Goal: Task Accomplishment & Management: Manage account settings

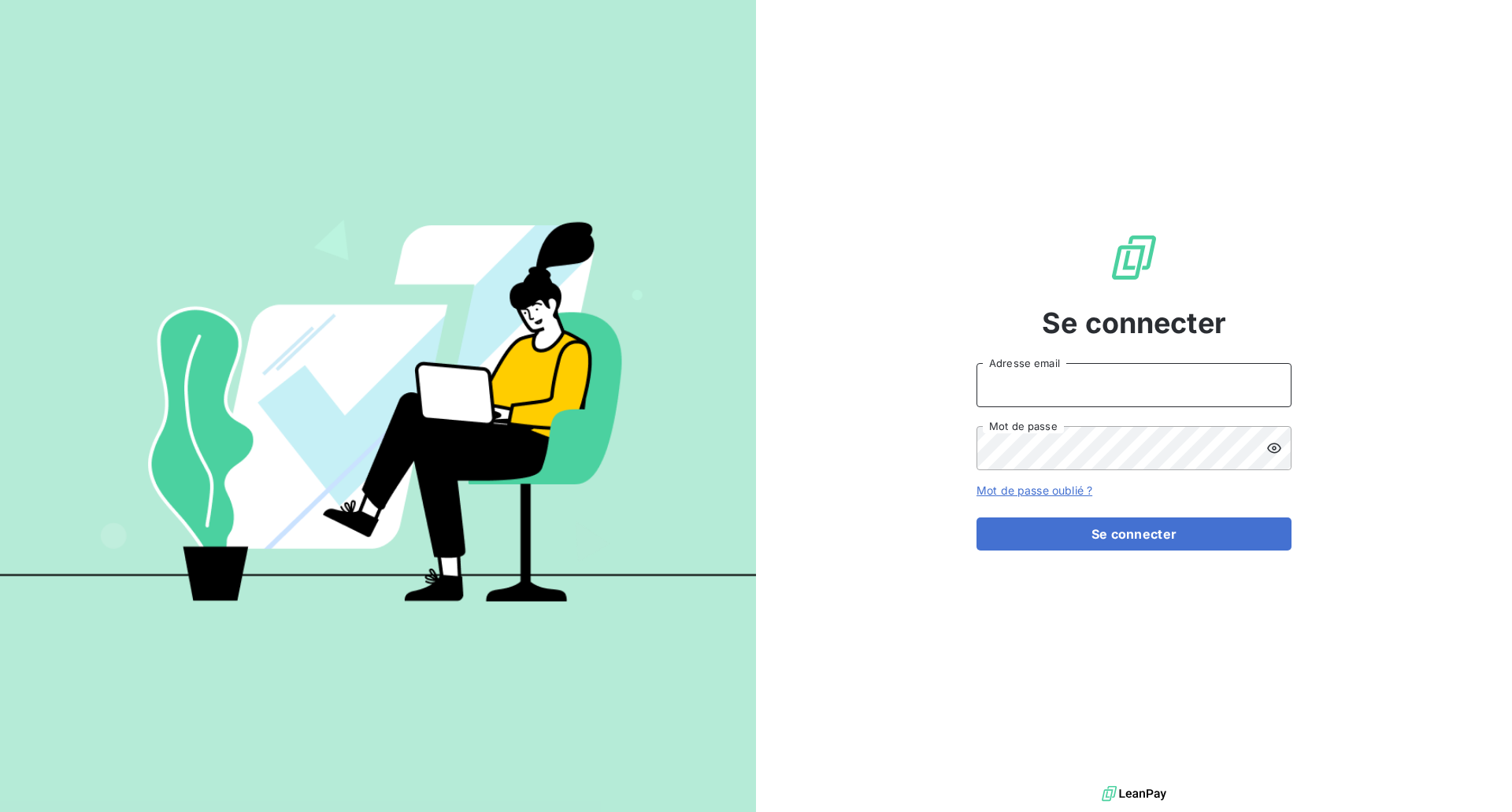
click at [1039, 381] on input "Adresse email" at bounding box center [1134, 385] width 315 height 44
type input "[EMAIL_ADDRESS][DOMAIN_NAME]"
click at [1136, 534] on button "Se connecter" at bounding box center [1134, 533] width 315 height 33
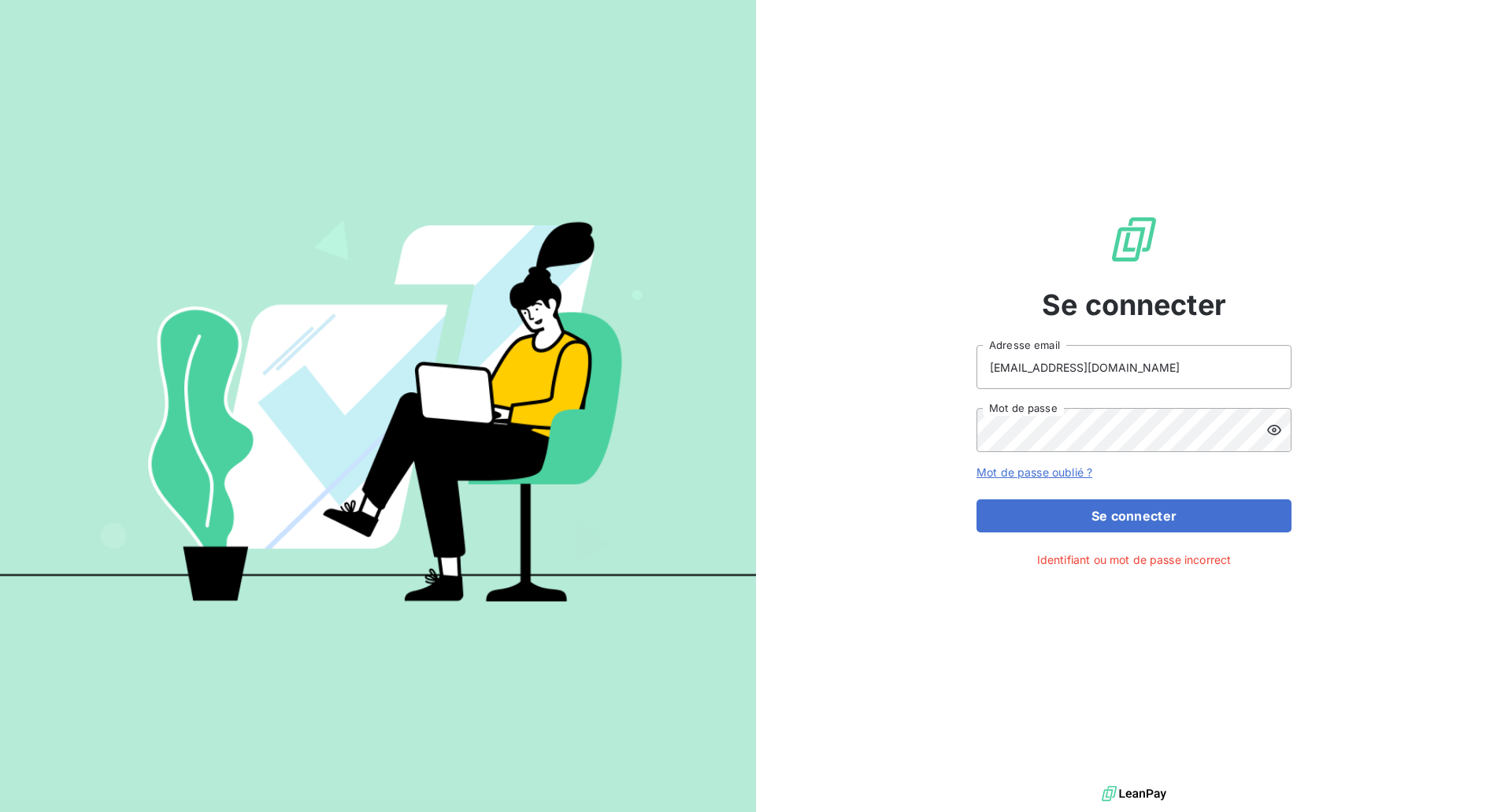
click at [1274, 425] on icon at bounding box center [1274, 430] width 14 height 10
click at [1274, 425] on icon at bounding box center [1274, 430] width 14 height 11
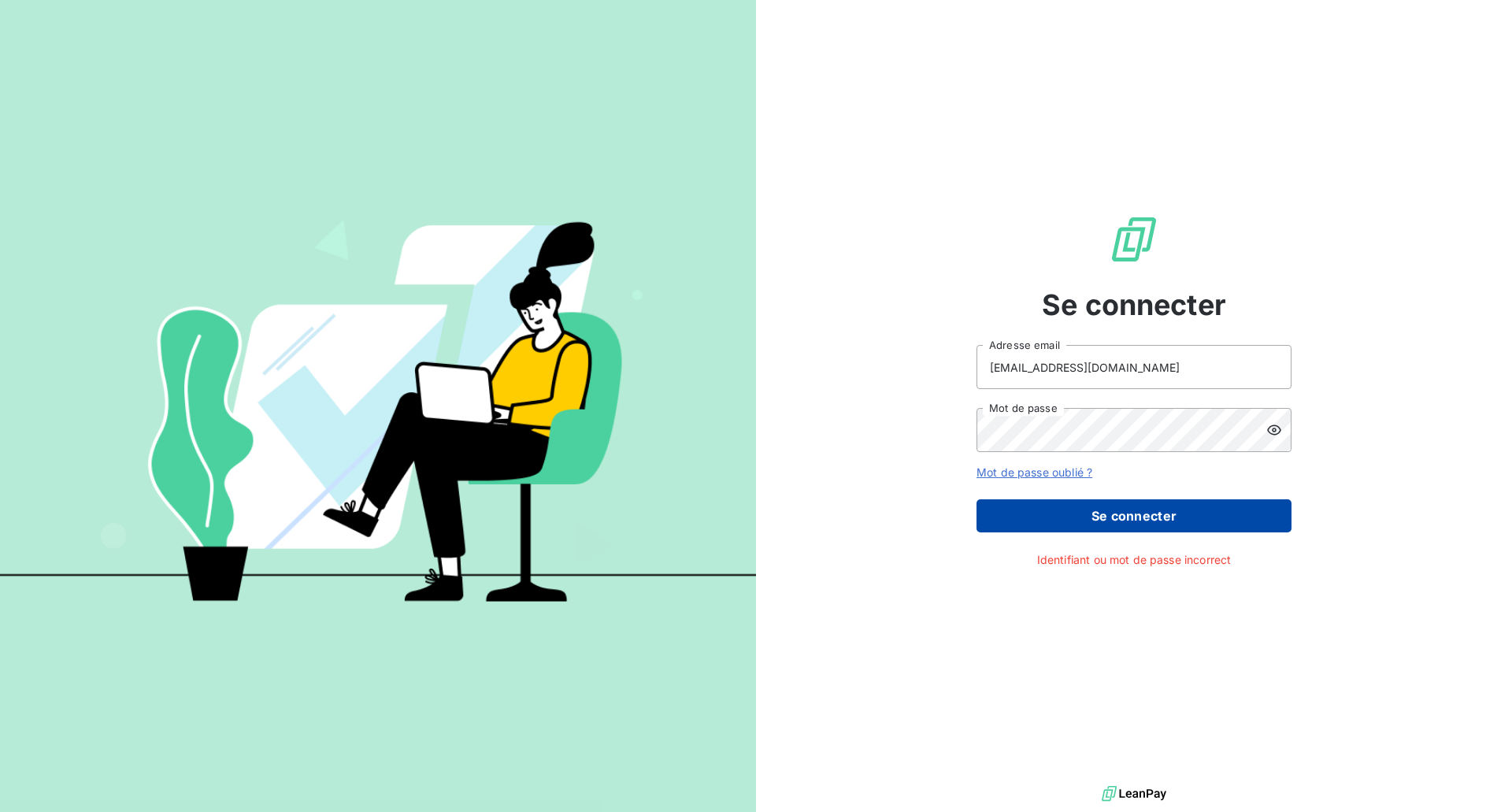
click at [1142, 521] on button "Se connecter" at bounding box center [1134, 516] width 315 height 33
click at [1116, 521] on button "Se connecter" at bounding box center [1134, 516] width 315 height 33
click at [1118, 521] on button "Se connecter" at bounding box center [1134, 516] width 315 height 33
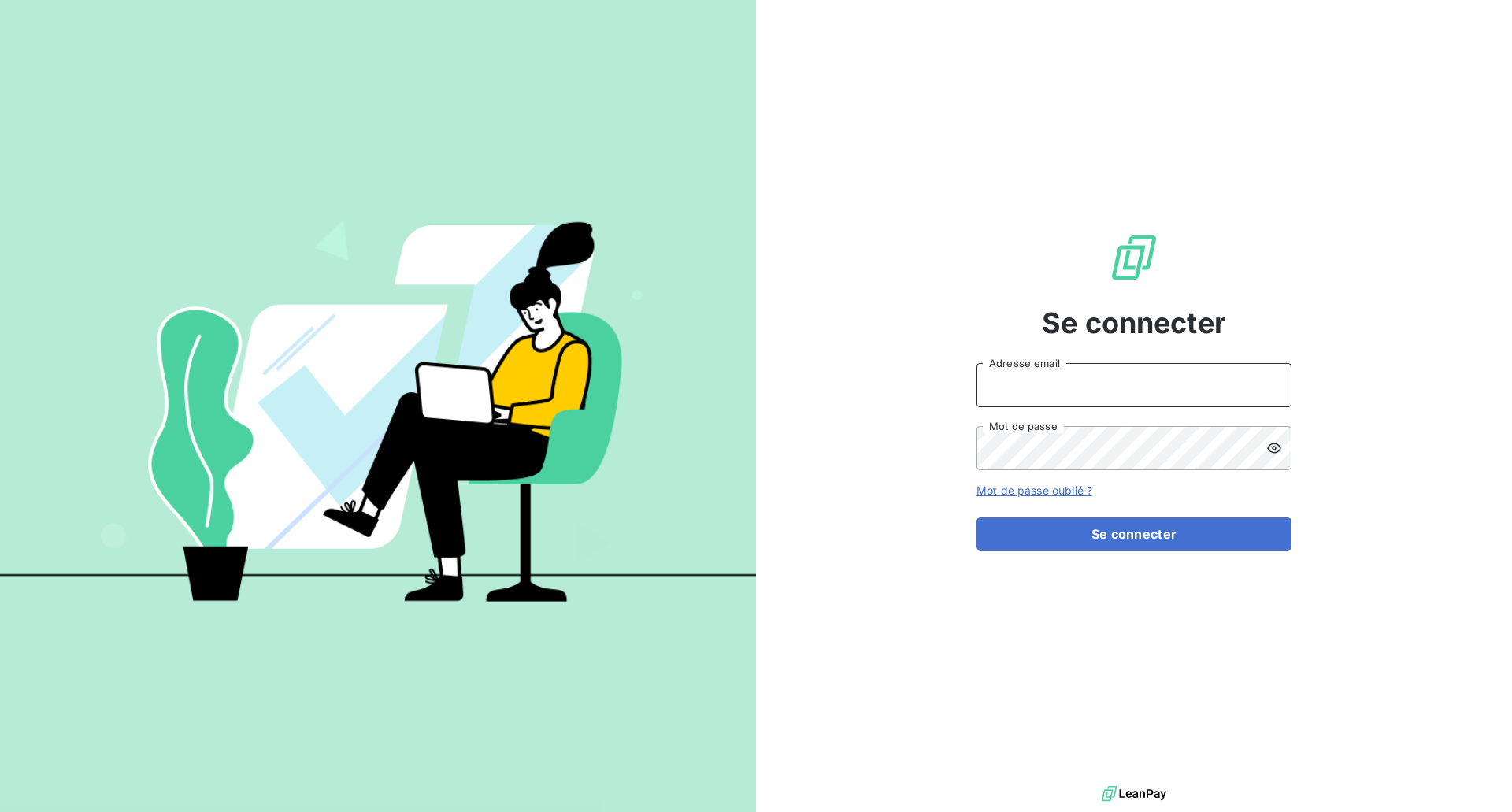
click at [1042, 397] on input "Adresse email" at bounding box center [1134, 385] width 315 height 44
type input "[EMAIL_ADDRESS][DOMAIN_NAME]"
click at [1153, 537] on button "Se connecter" at bounding box center [1134, 533] width 315 height 33
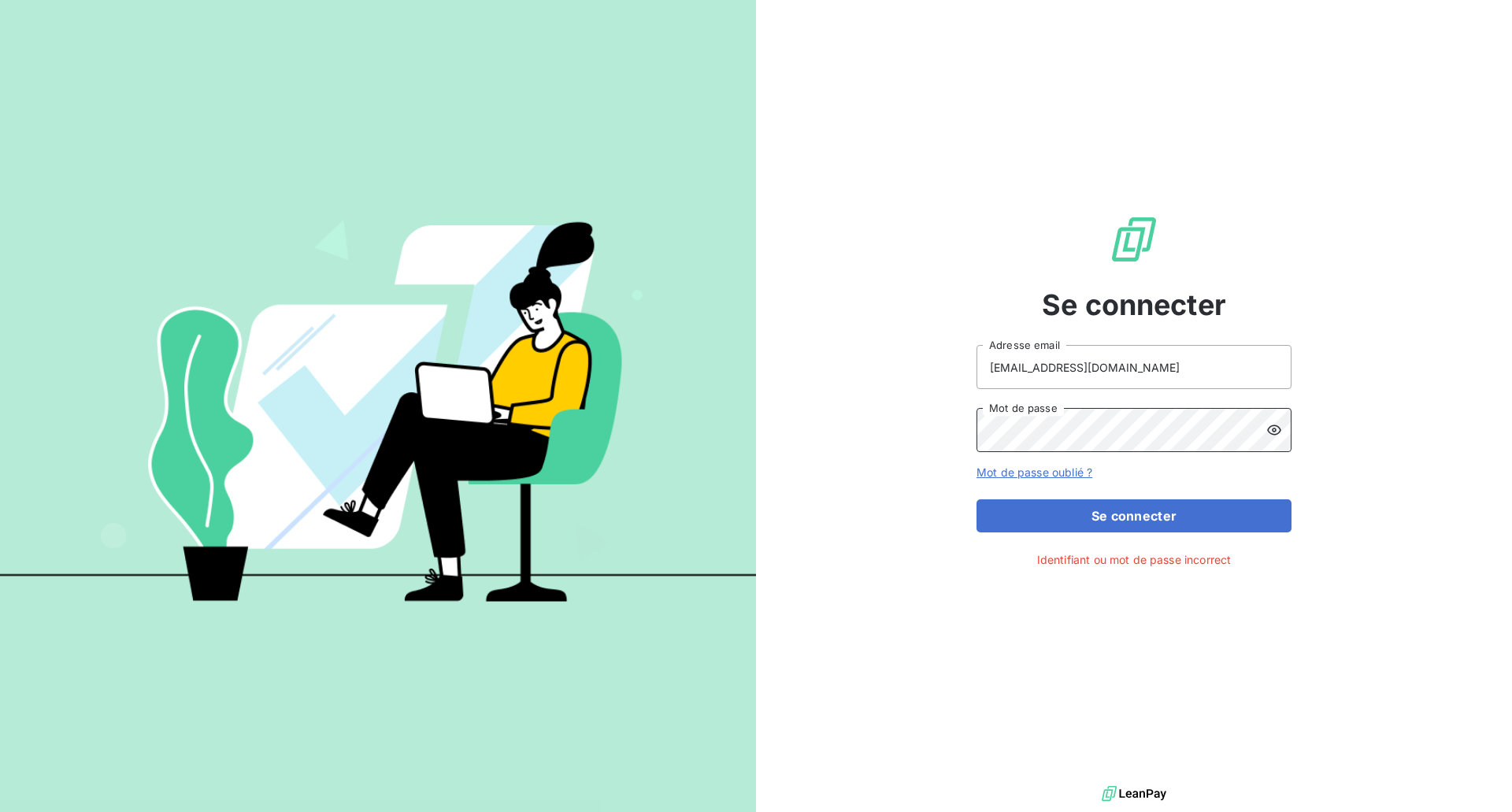
click at [465, 424] on div "Se connecter tlamour@id-automation.fr Adresse email Mot de passe Mot de passe o…" at bounding box center [756, 406] width 1512 height 812
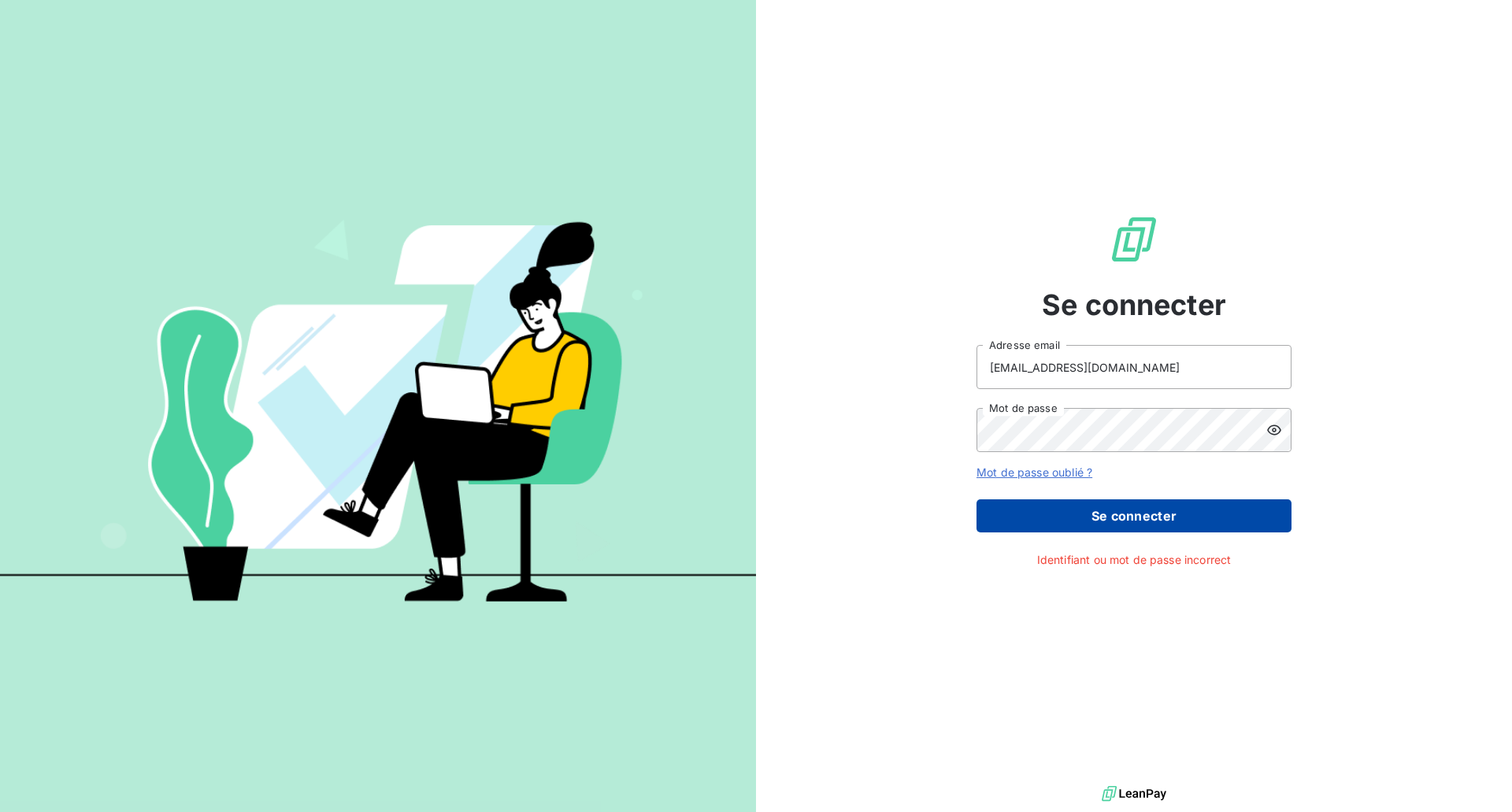
click at [1173, 513] on button "Se connecter" at bounding box center [1134, 516] width 315 height 33
click at [1171, 510] on button "Se connecter" at bounding box center [1134, 516] width 315 height 33
click at [1172, 513] on button "Se connecter" at bounding box center [1134, 516] width 315 height 33
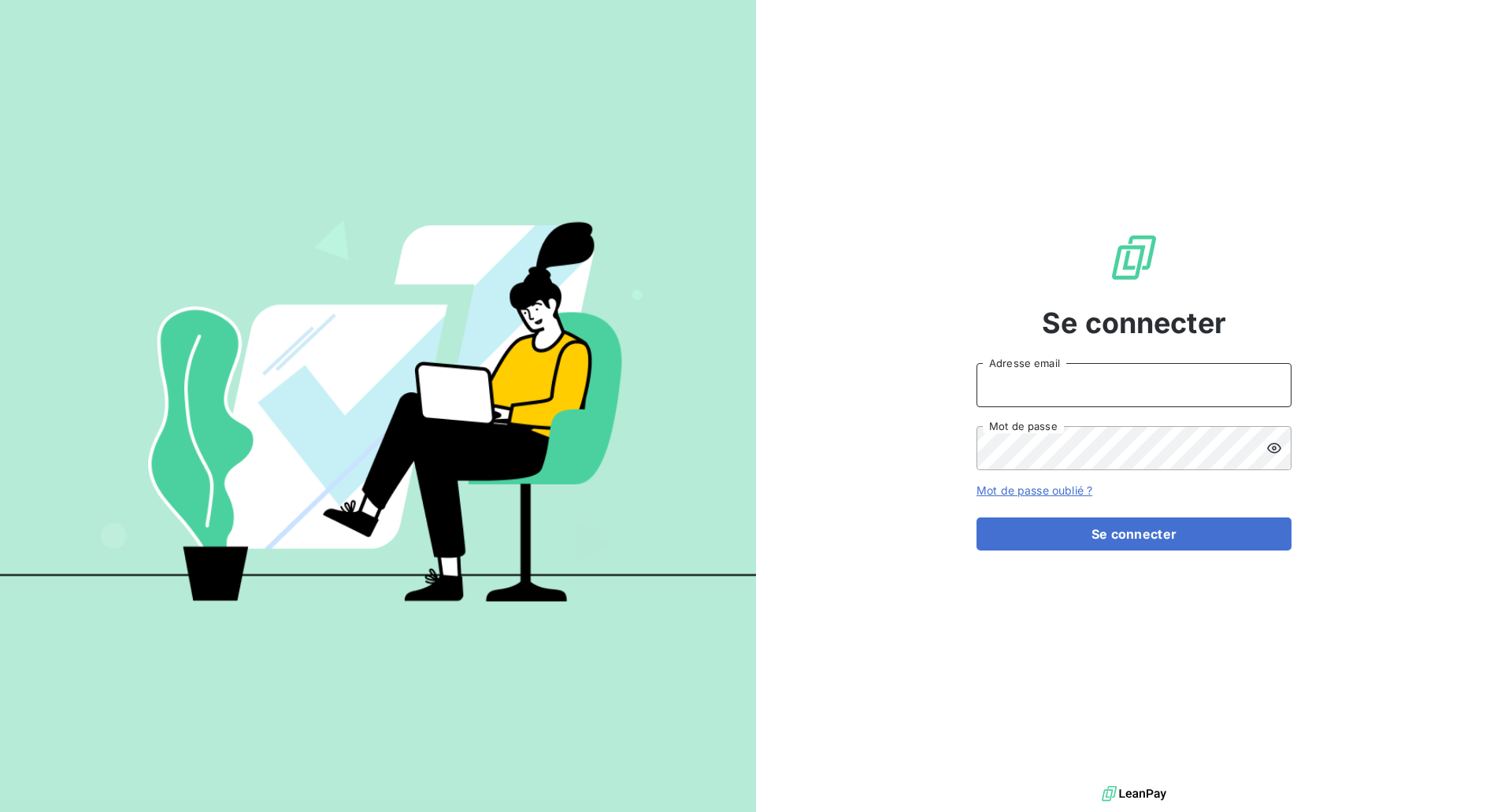
click at [1025, 376] on input "Adresse email" at bounding box center [1134, 385] width 315 height 44
type input "[EMAIL_ADDRESS][DOMAIN_NAME]"
click at [1279, 449] on icon at bounding box center [1274, 448] width 16 height 16
click at [1172, 530] on button "Se connecter" at bounding box center [1134, 533] width 315 height 33
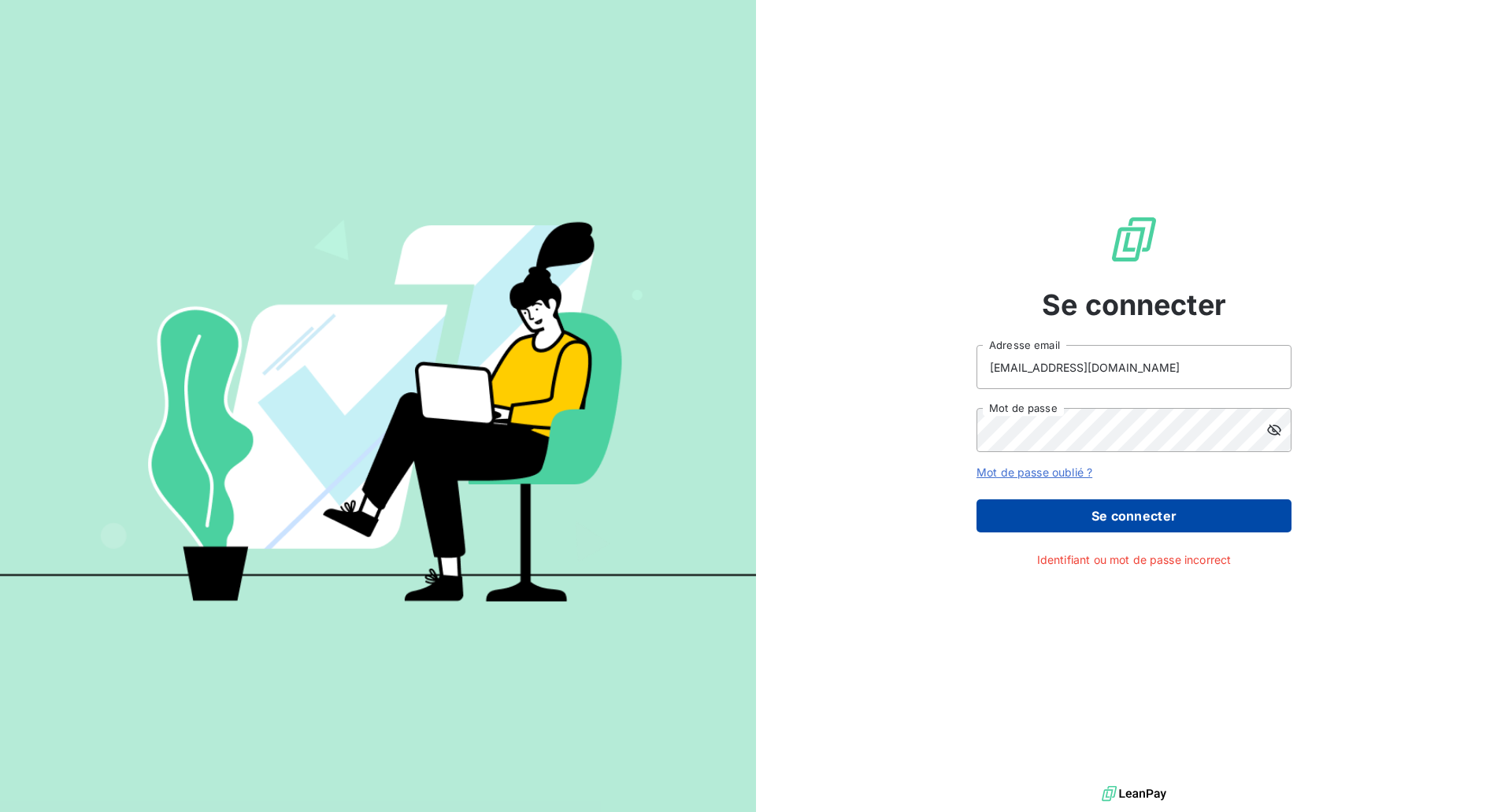
click at [1147, 517] on button "Se connecter" at bounding box center [1134, 516] width 315 height 33
click at [1143, 508] on button "Se connecter" at bounding box center [1134, 516] width 315 height 33
click at [1144, 512] on button "Se connecter" at bounding box center [1134, 516] width 315 height 33
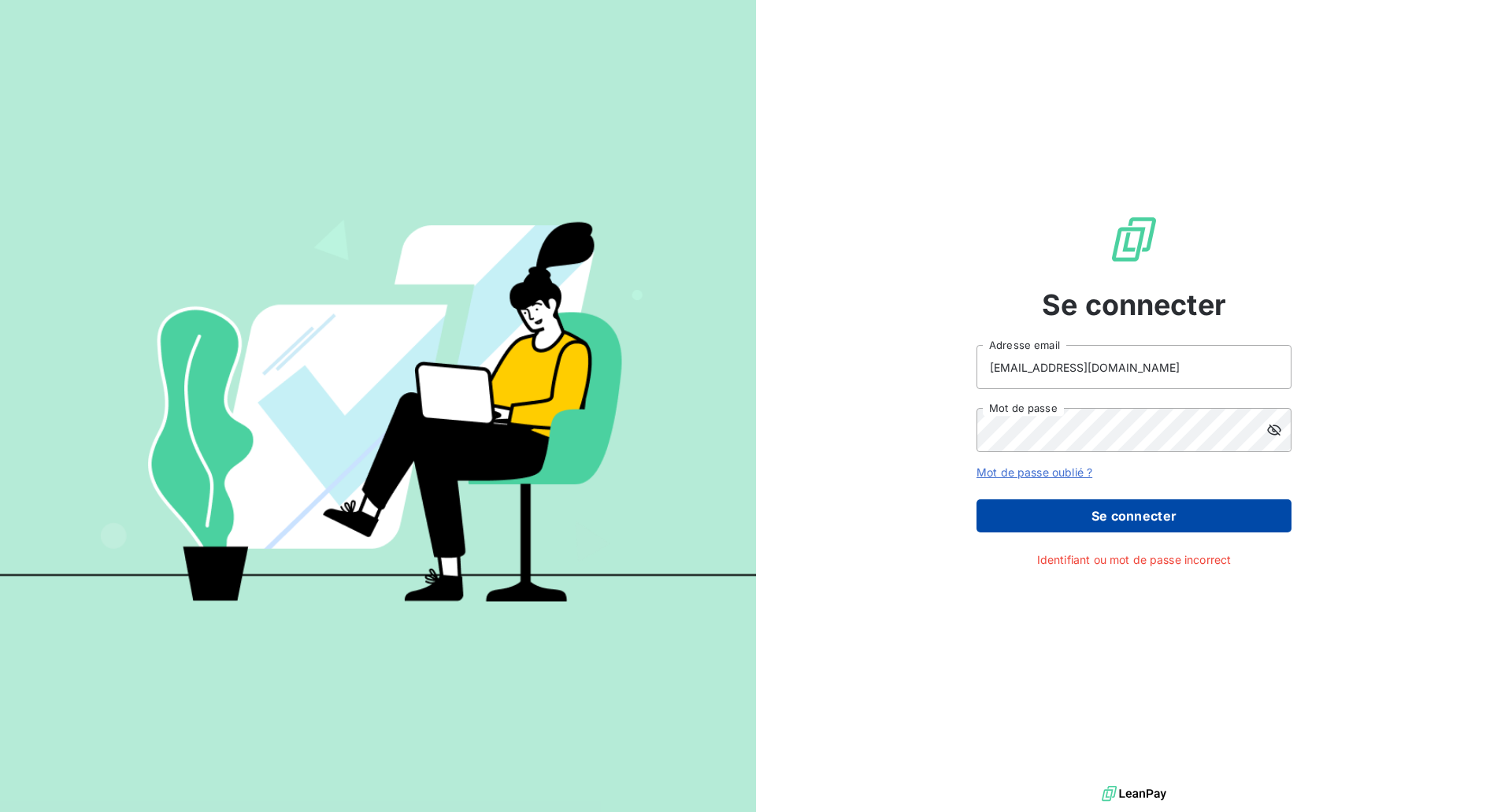
click at [1144, 513] on button "Se connecter" at bounding box center [1134, 516] width 315 height 33
click at [1146, 514] on button "Se connecter" at bounding box center [1134, 516] width 315 height 33
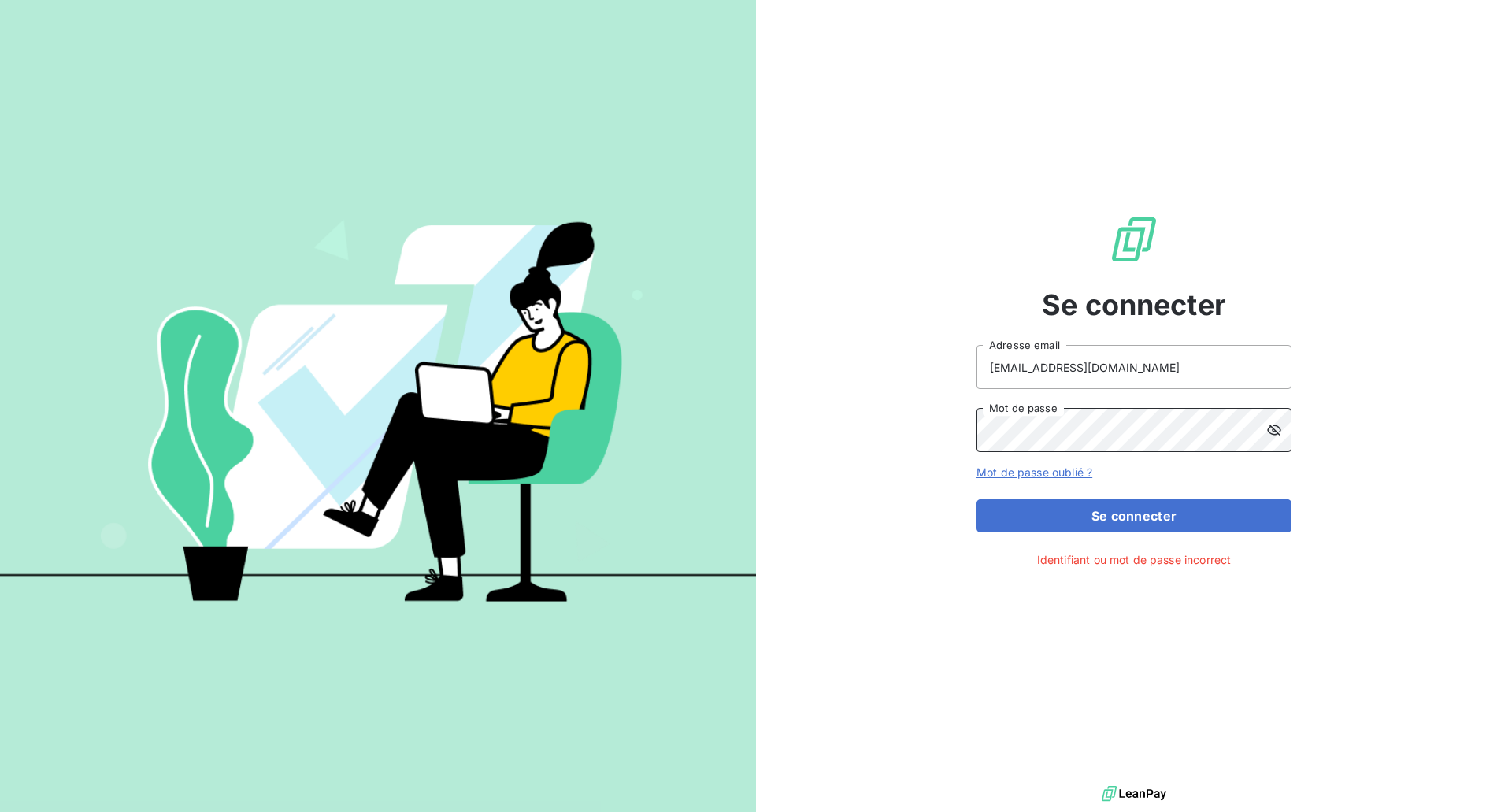
click at [655, 356] on div "Se connecter [EMAIL_ADDRESS][DOMAIN_NAME] Adresse email Mot de passe Mot de pas…" at bounding box center [756, 406] width 1512 height 812
click at [1037, 470] on link "Mot de passe oublié ?" at bounding box center [1034, 472] width 115 height 13
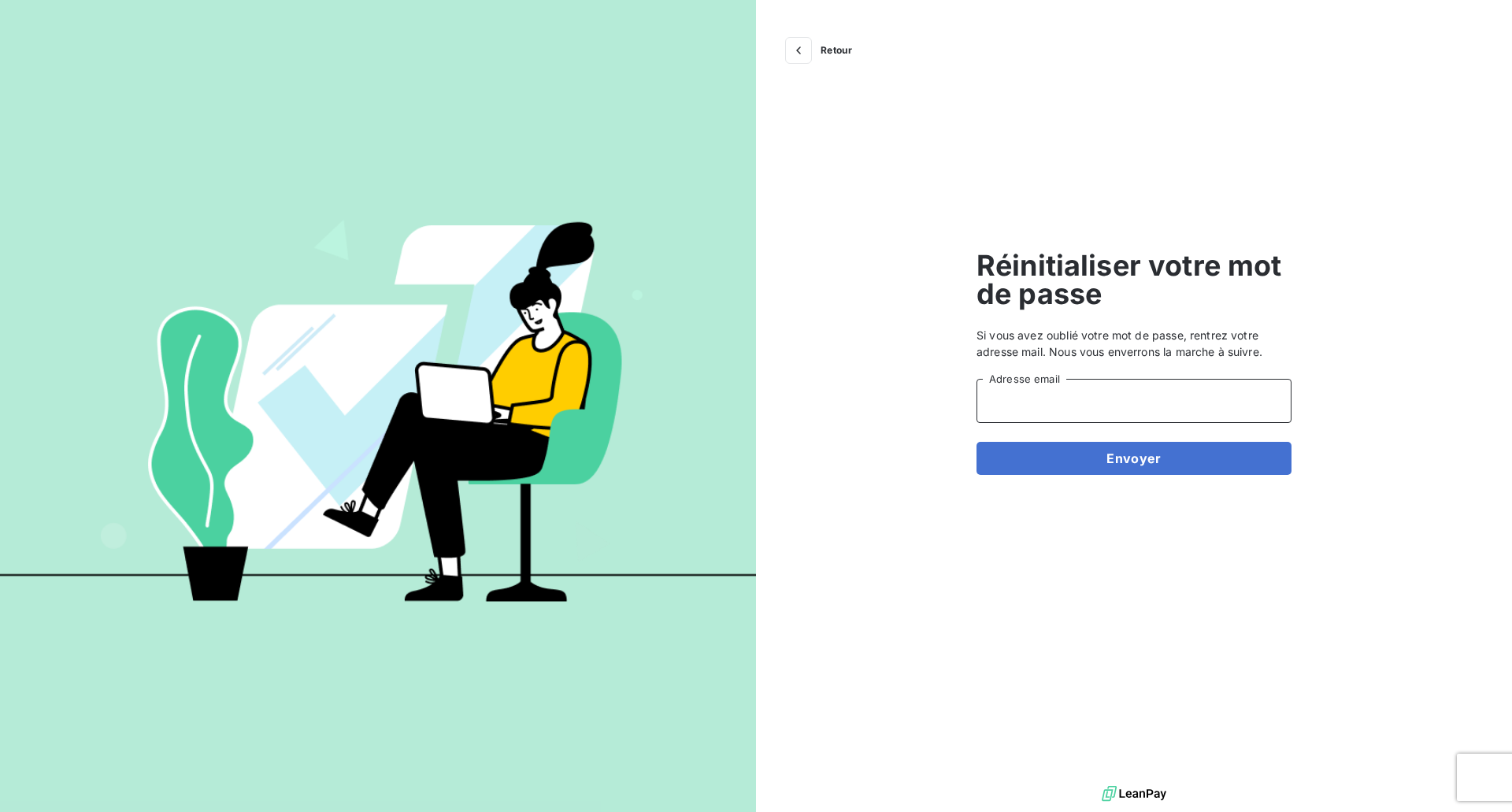
click at [1025, 399] on input "Adresse email" at bounding box center [1134, 401] width 315 height 44
type input "tlamour@id-automation.fr"
click at [1094, 453] on button "Envoyer" at bounding box center [1134, 457] width 315 height 33
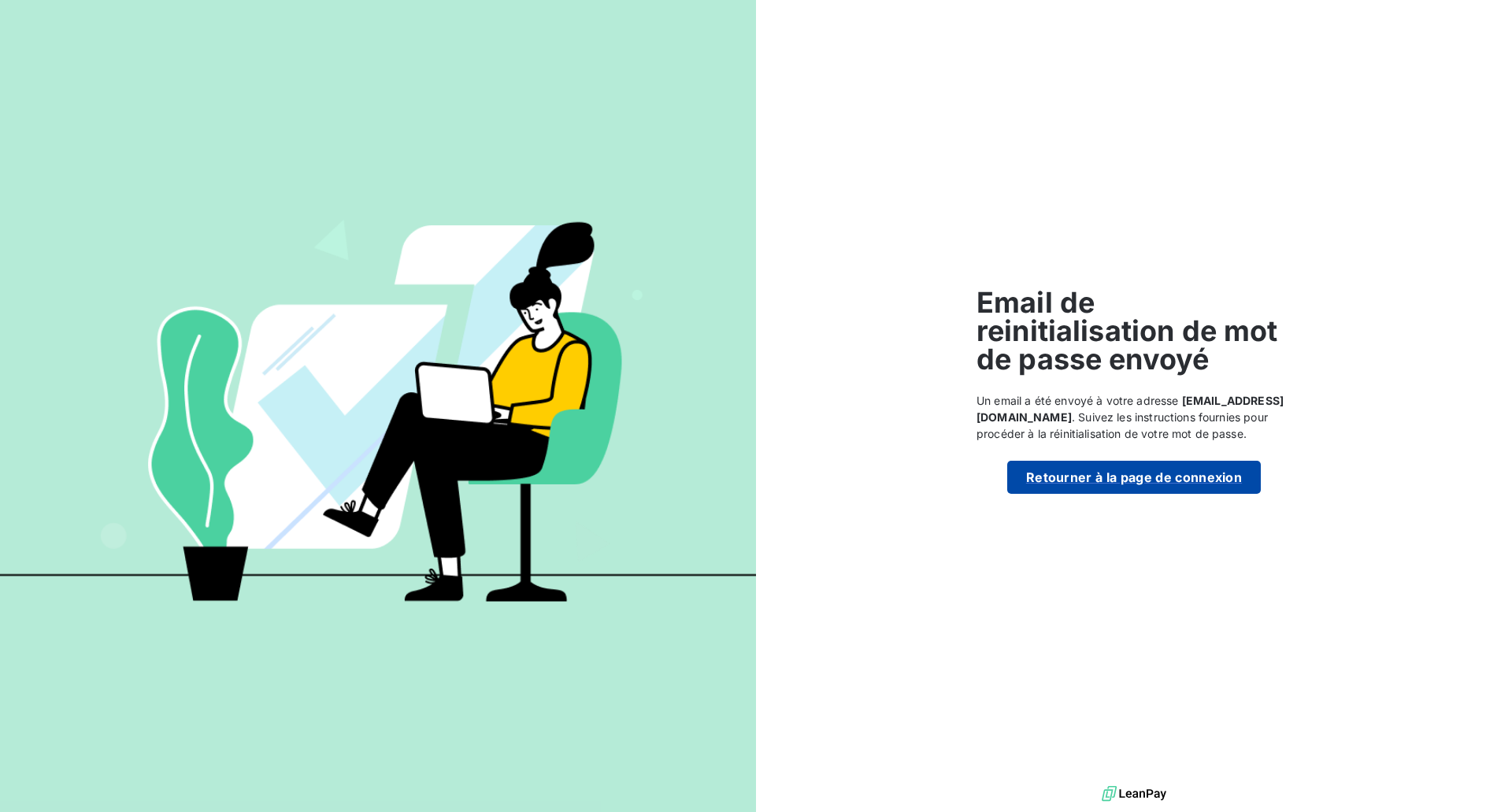
click at [1083, 477] on button "Retourner à la page de connexion" at bounding box center [1134, 477] width 254 height 33
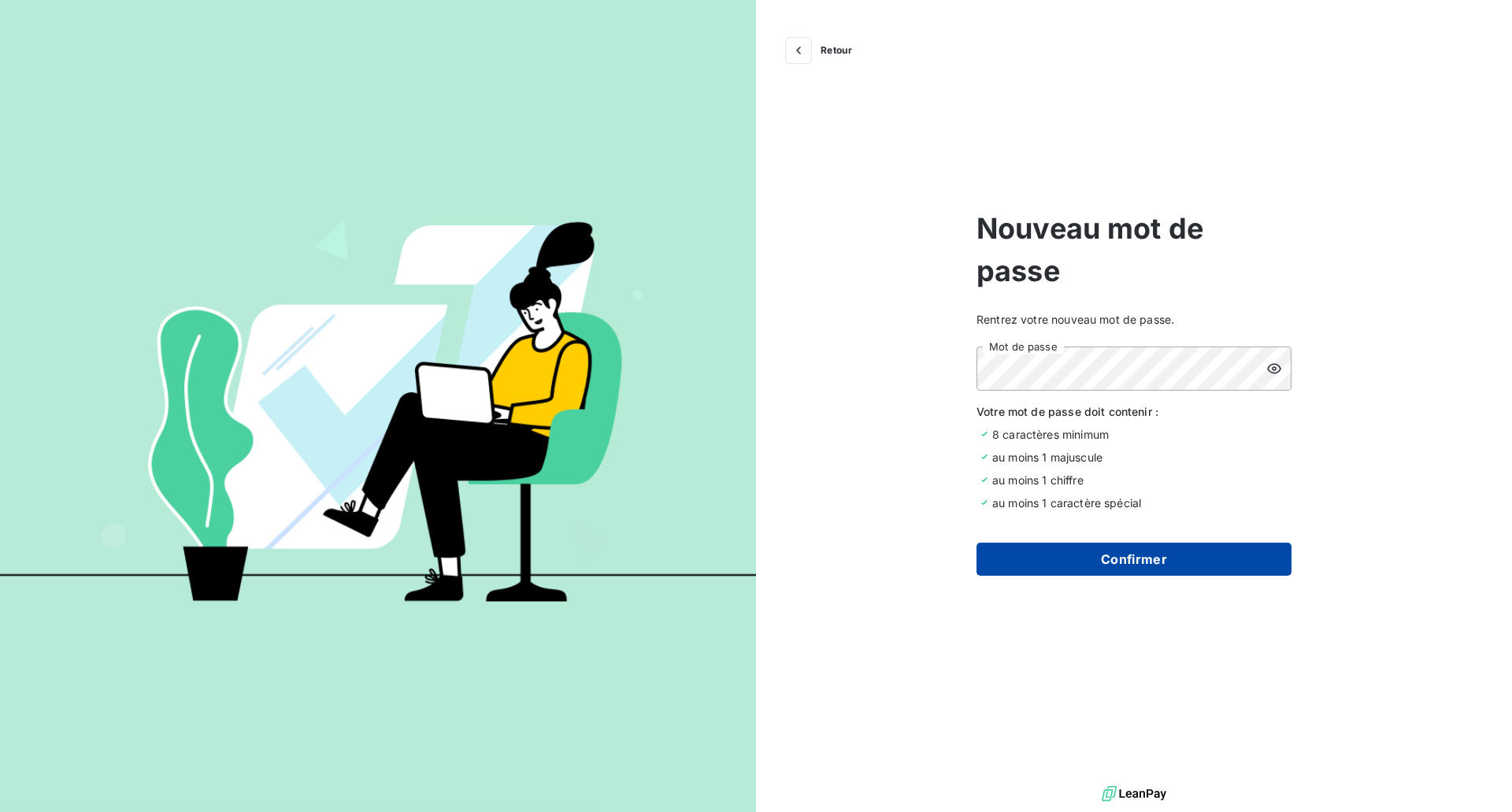
click at [1134, 547] on button "Confirmer" at bounding box center [1134, 558] width 315 height 33
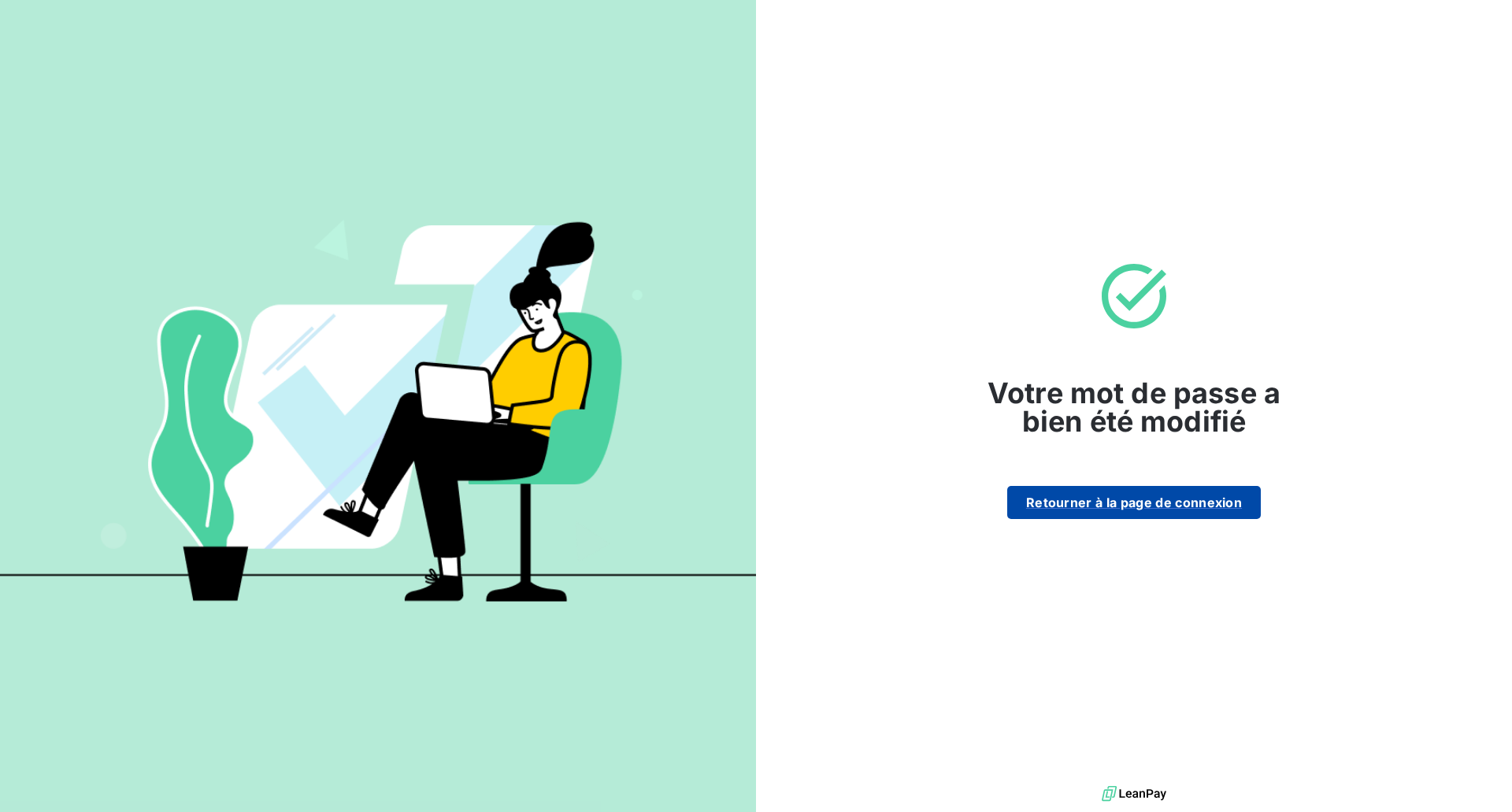
click at [1130, 504] on button "Retourner à la page de connexion" at bounding box center [1134, 502] width 254 height 33
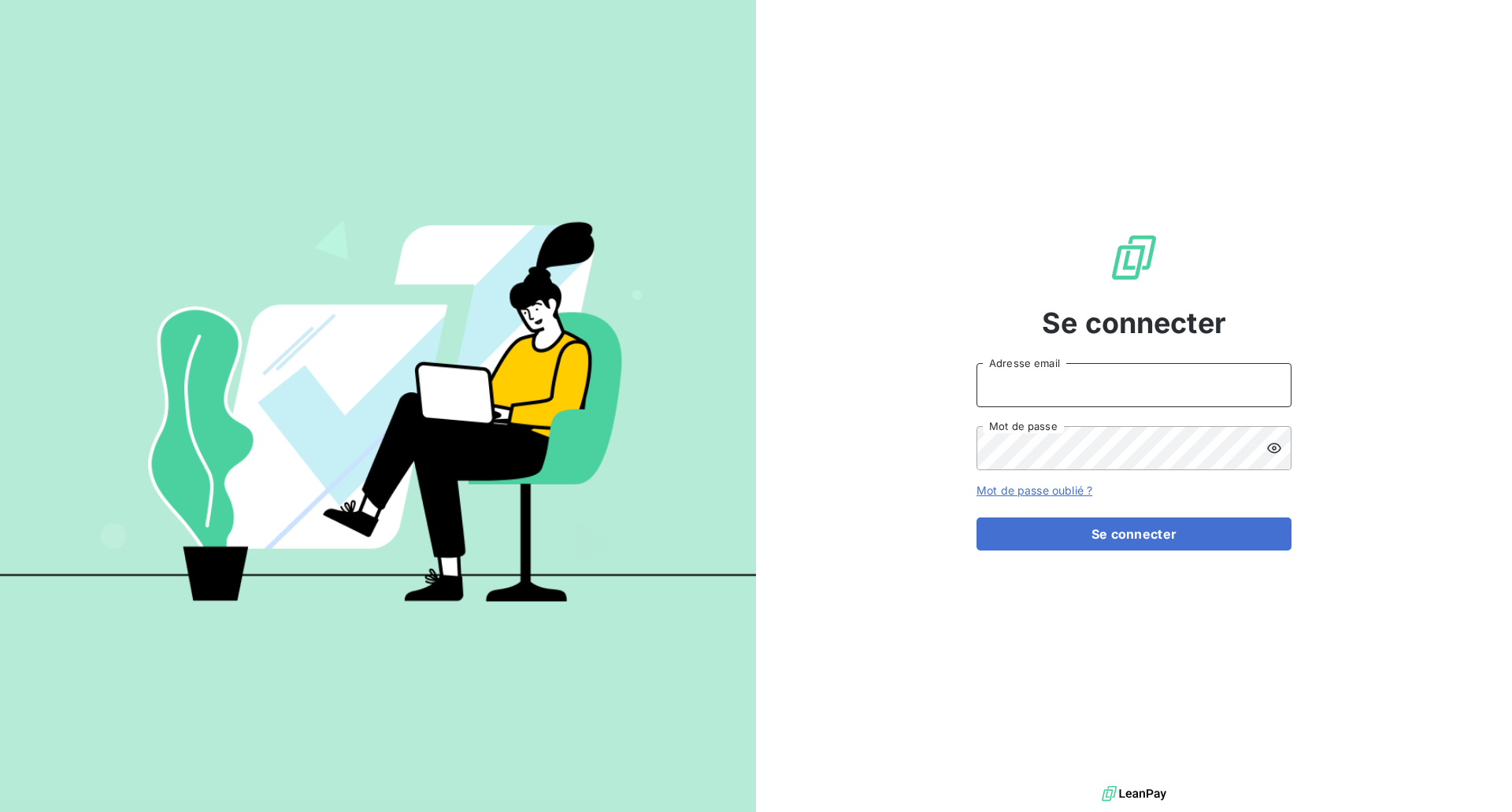
click at [1023, 384] on input "Adresse email" at bounding box center [1134, 385] width 315 height 44
type input "[EMAIL_ADDRESS][DOMAIN_NAME]"
click at [976, 517] on button "Se connecter" at bounding box center [1134, 533] width 315 height 33
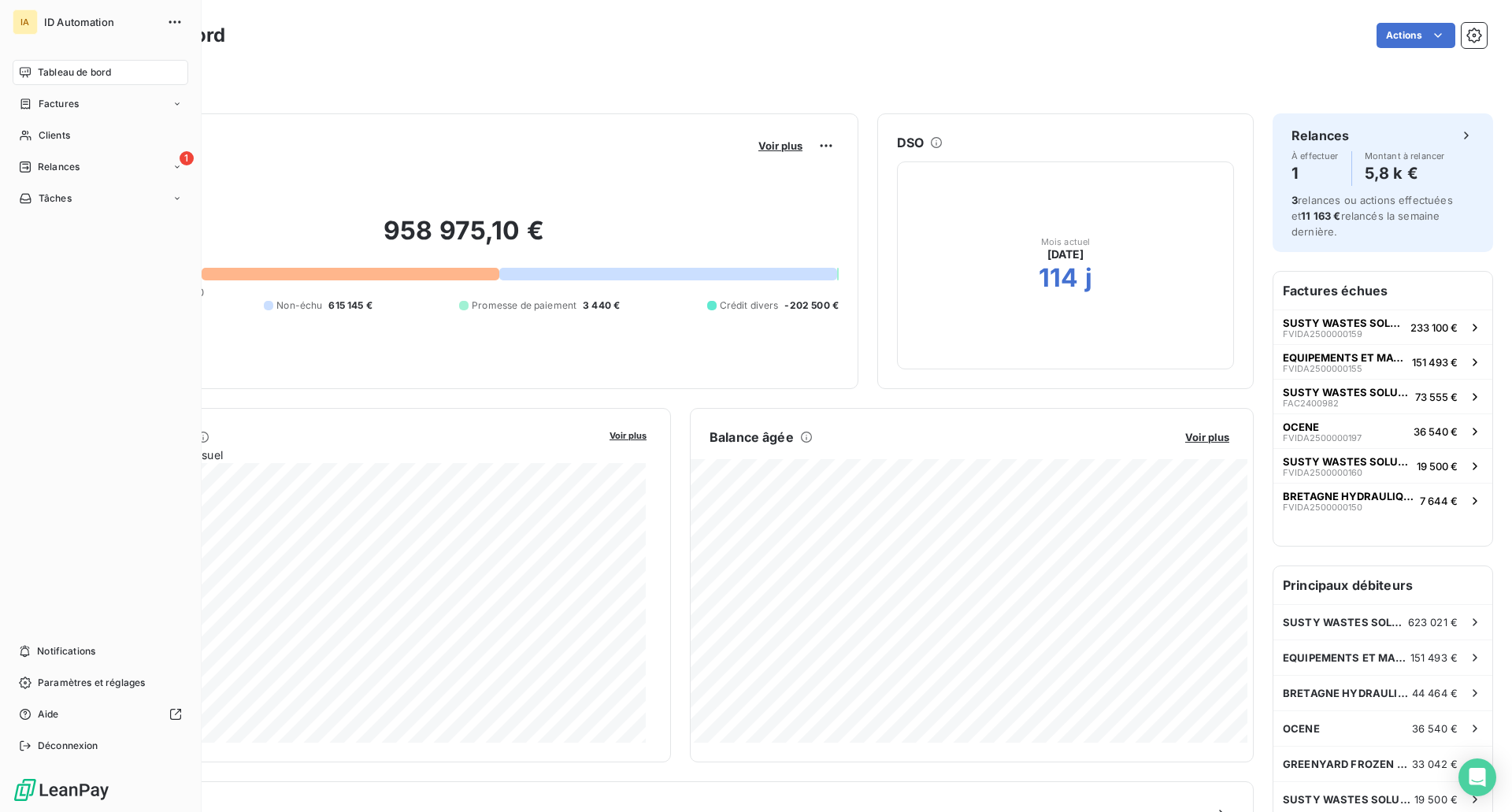
click at [75, 69] on span "Tableau de bord" at bounding box center [74, 72] width 73 height 14
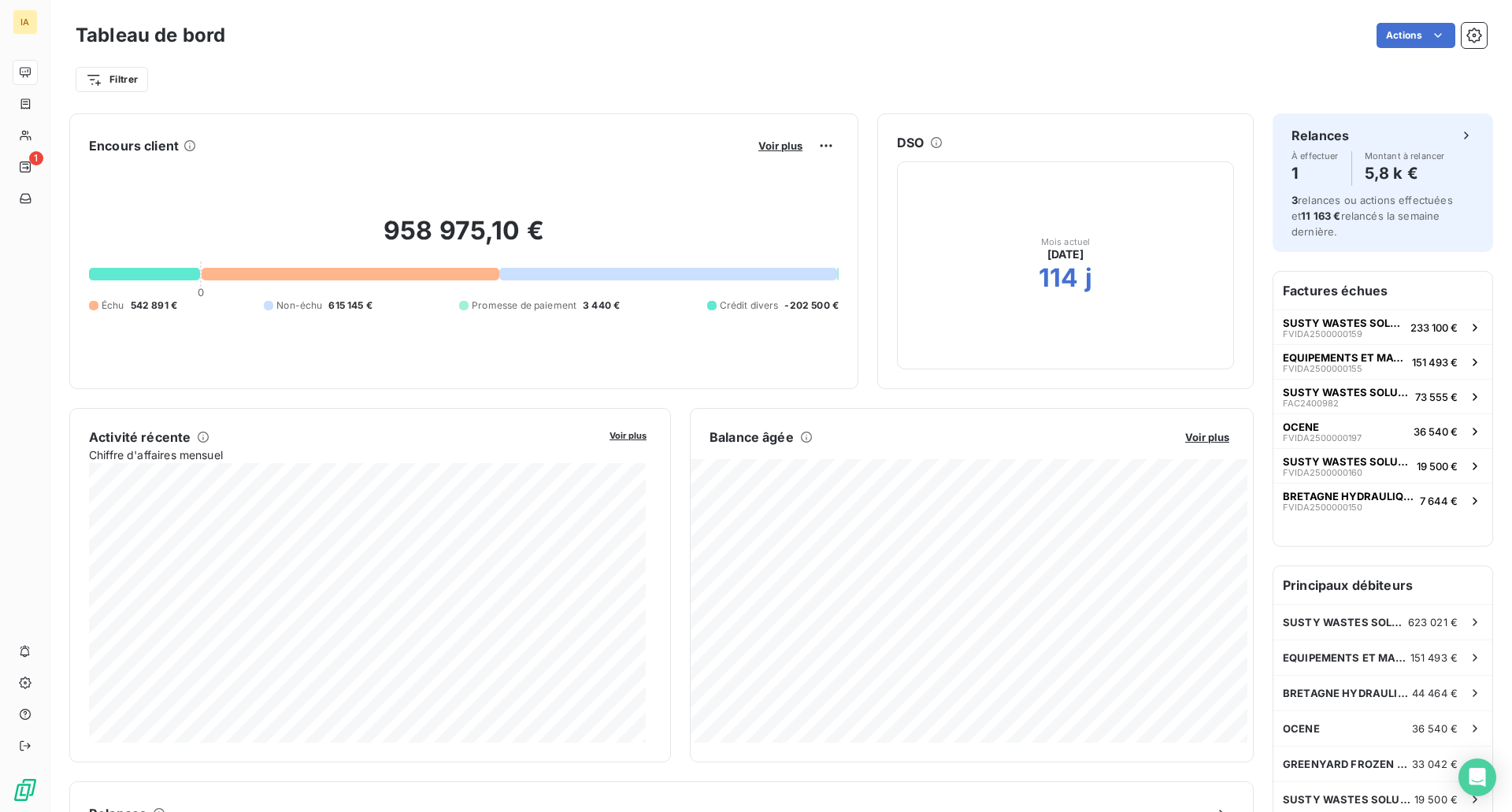
click at [781, 139] on button "Voir plus" at bounding box center [781, 146] width 54 height 14
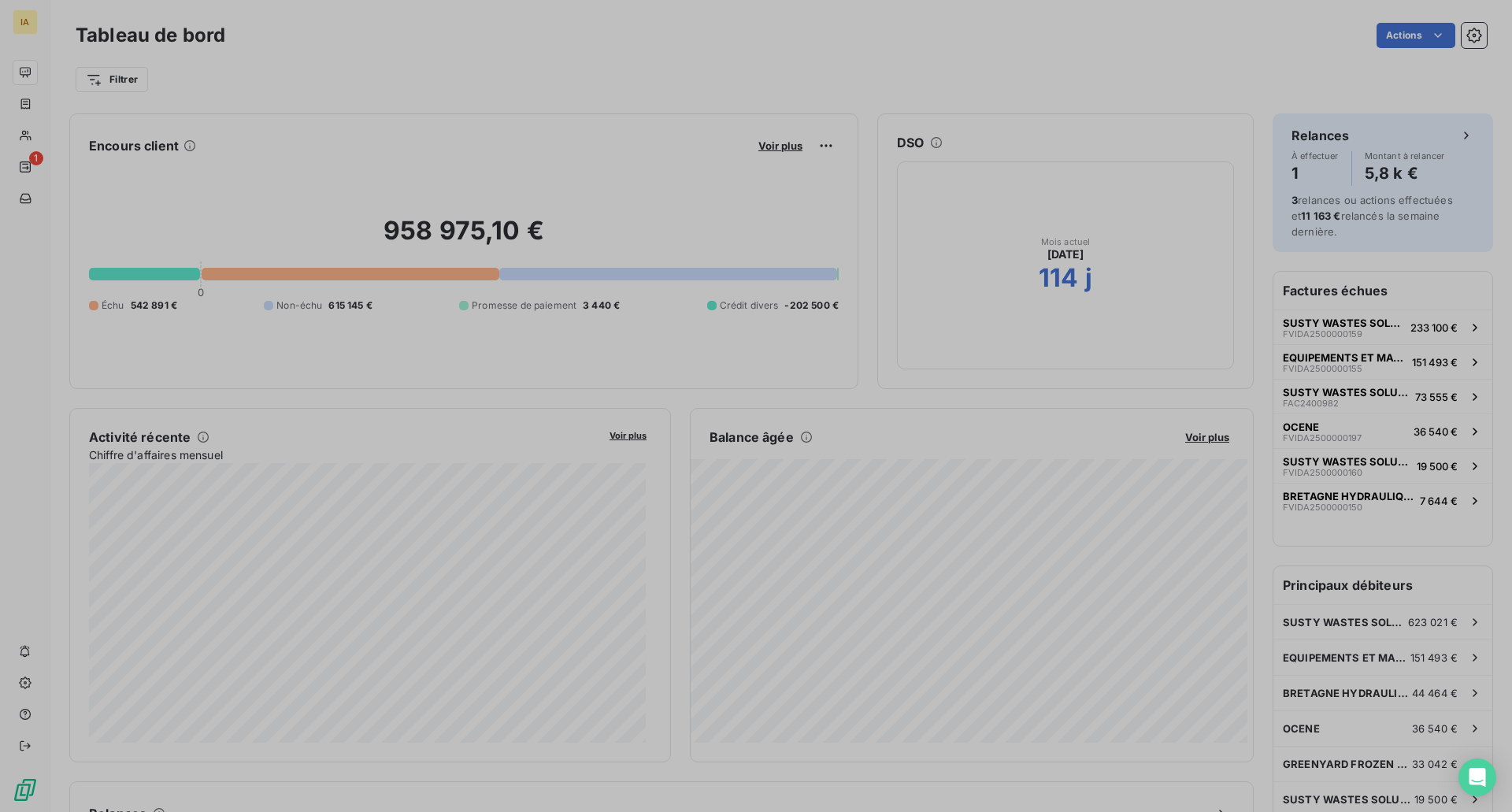
scroll to position [575, 593]
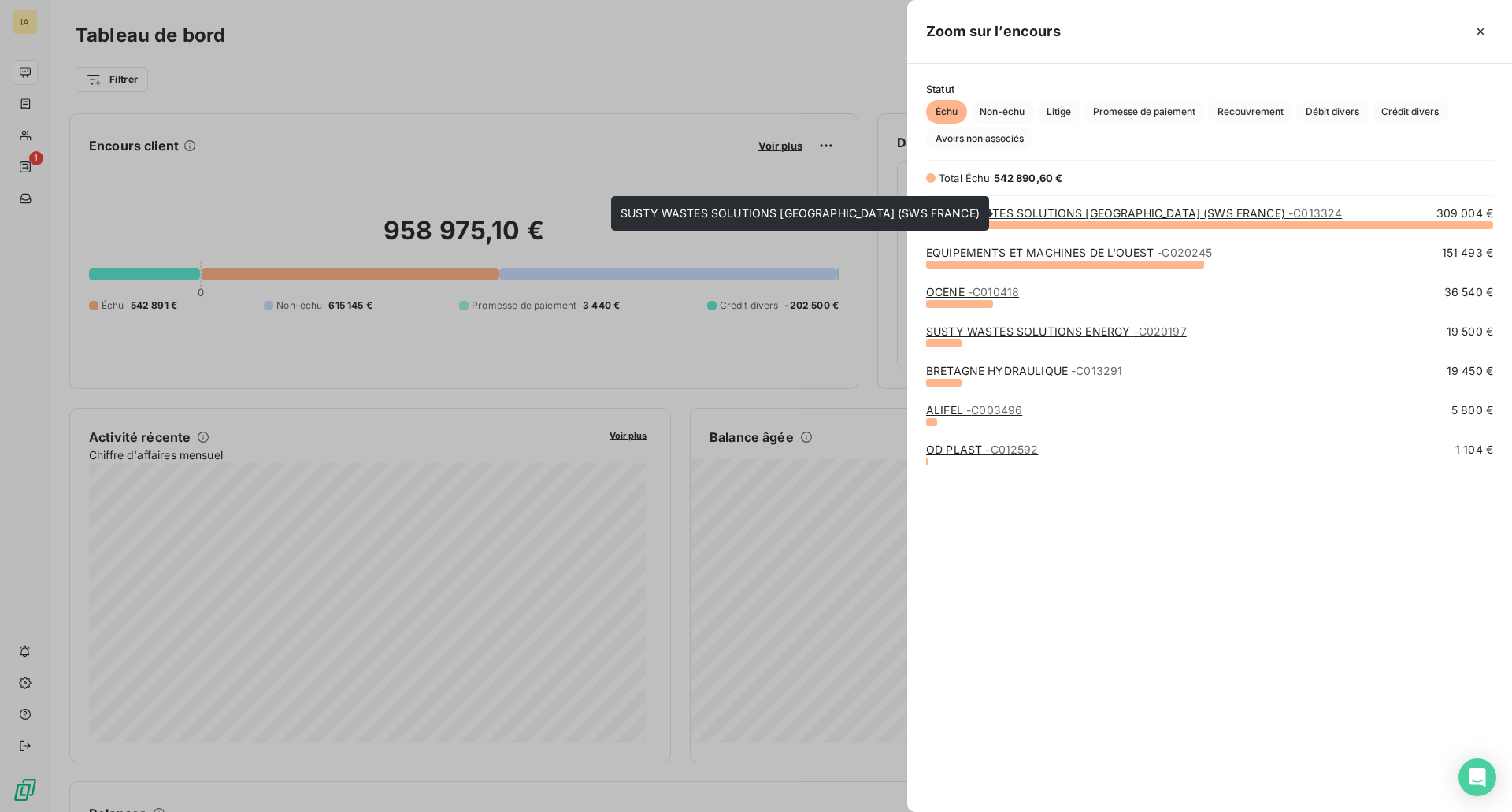
click at [1114, 211] on link "SUSTY WASTES SOLUTIONS [GEOGRAPHIC_DATA] (SWS FRANCE) - C013324" at bounding box center [1134, 213] width 416 height 13
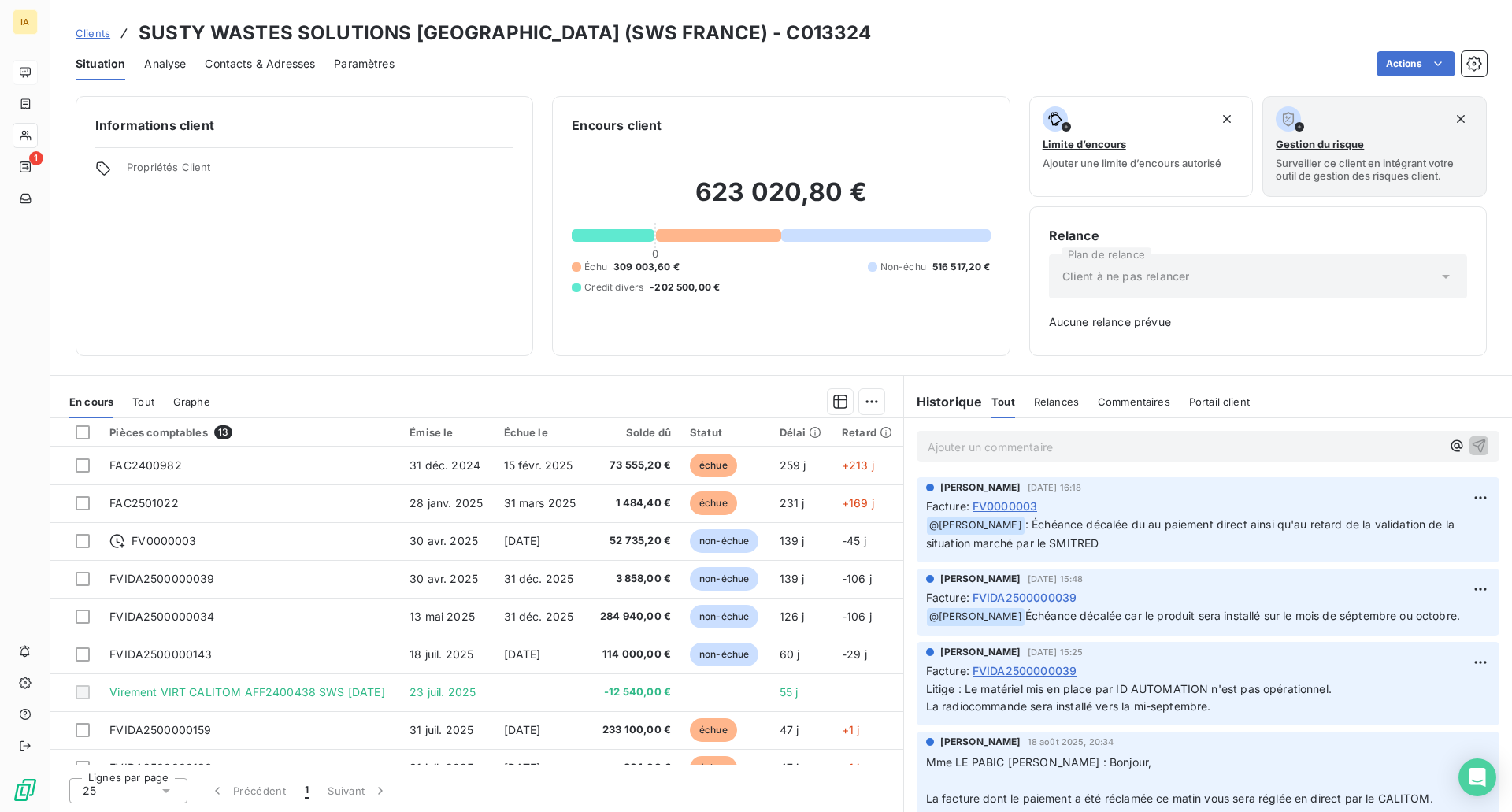
drag, startPoint x: 151, startPoint y: 391, endPoint x: 145, endPoint y: 397, distance: 8.5
click at [147, 394] on div "Tout" at bounding box center [143, 401] width 22 height 33
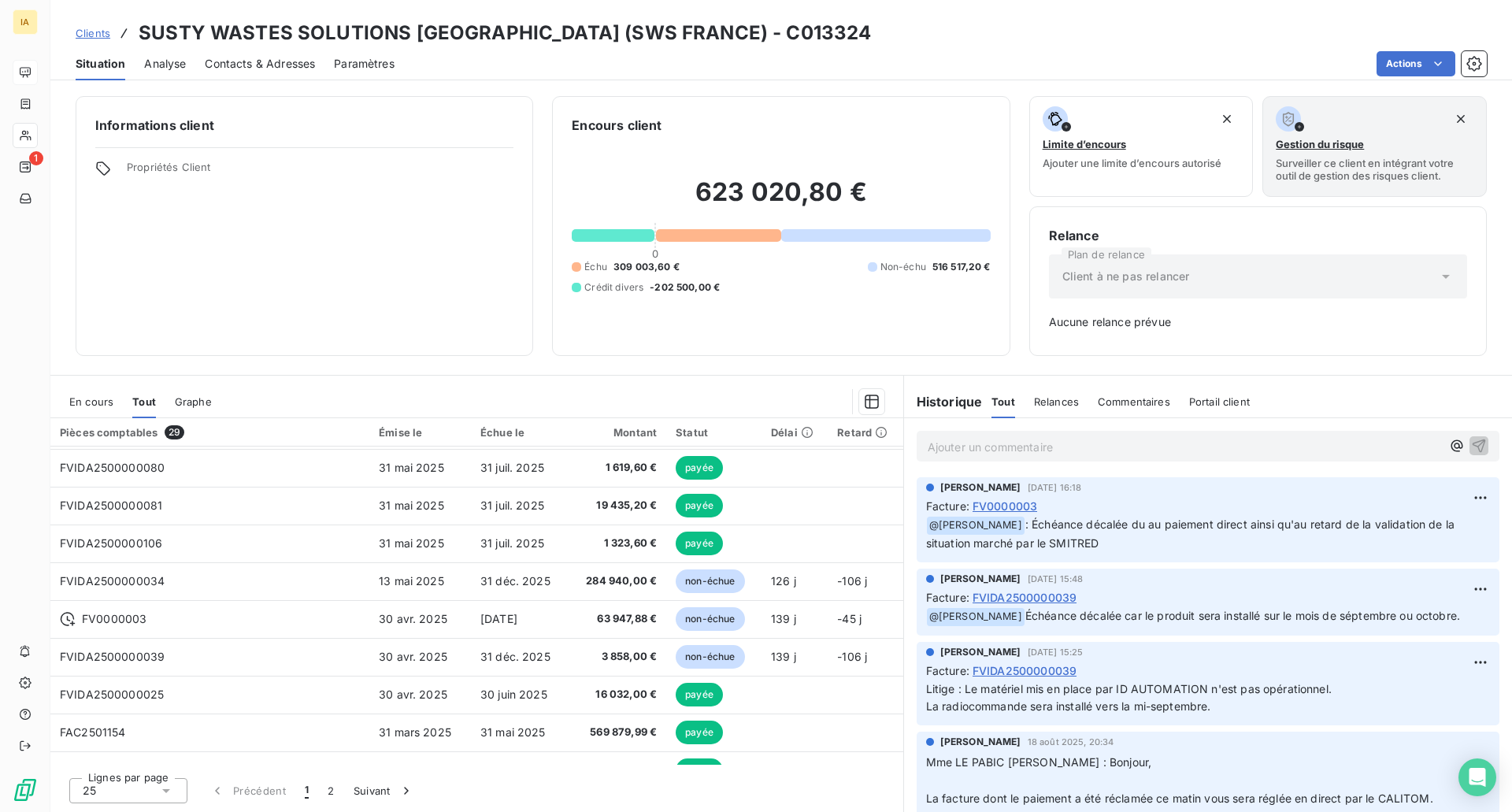
scroll to position [392, 0]
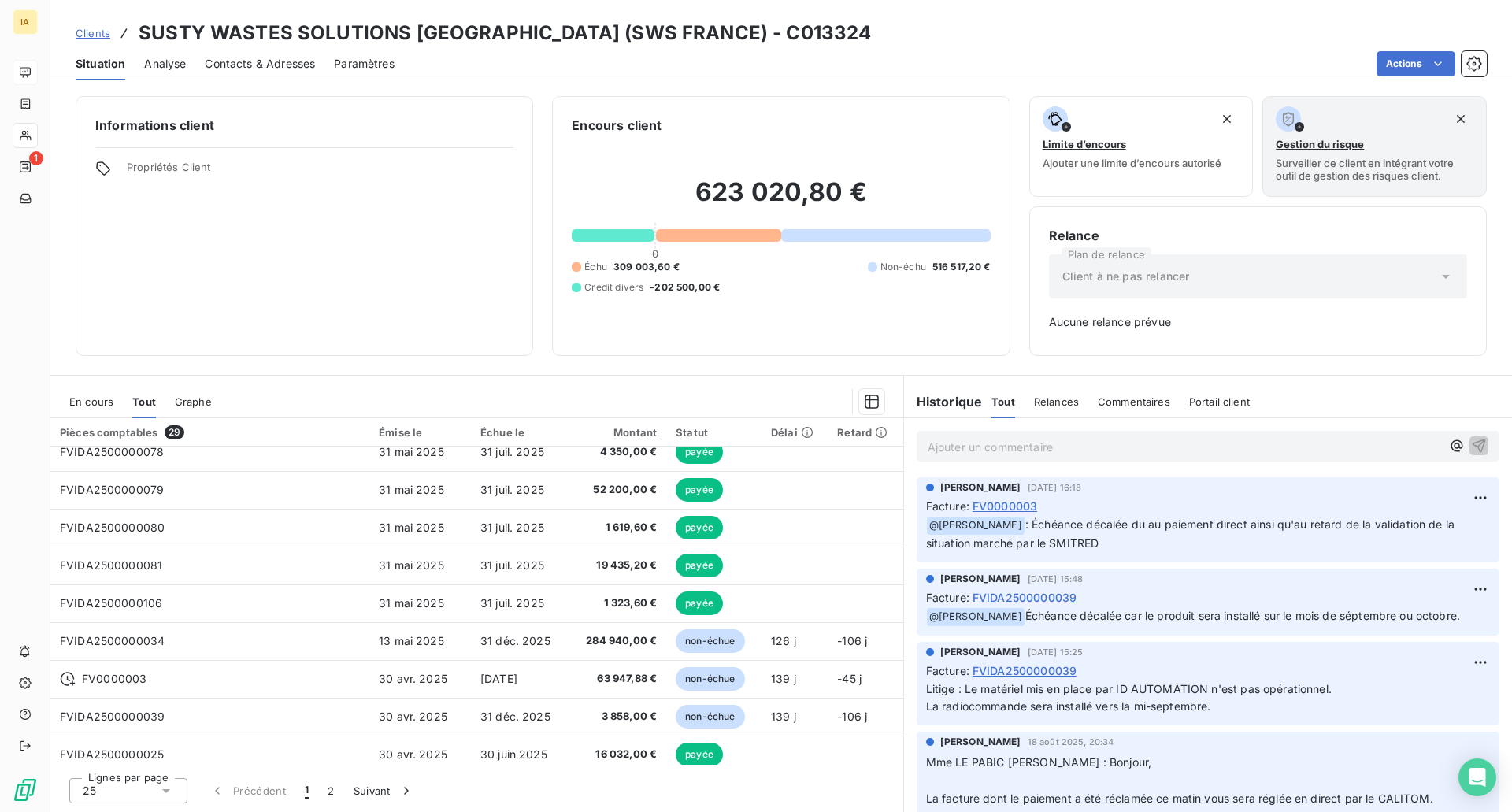
click at [87, 399] on span "En cours" at bounding box center [91, 401] width 44 height 13
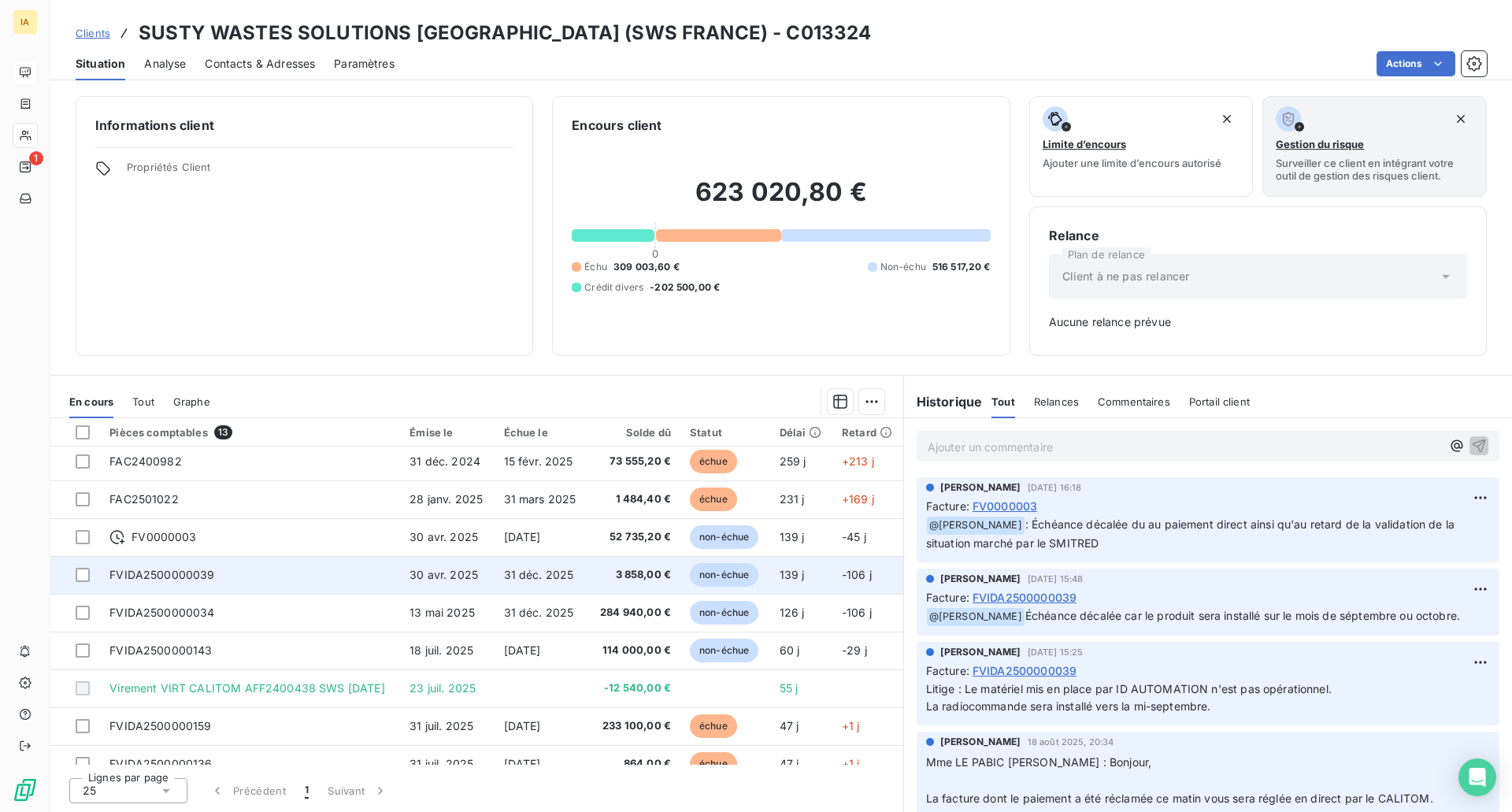
scroll to position [0, 0]
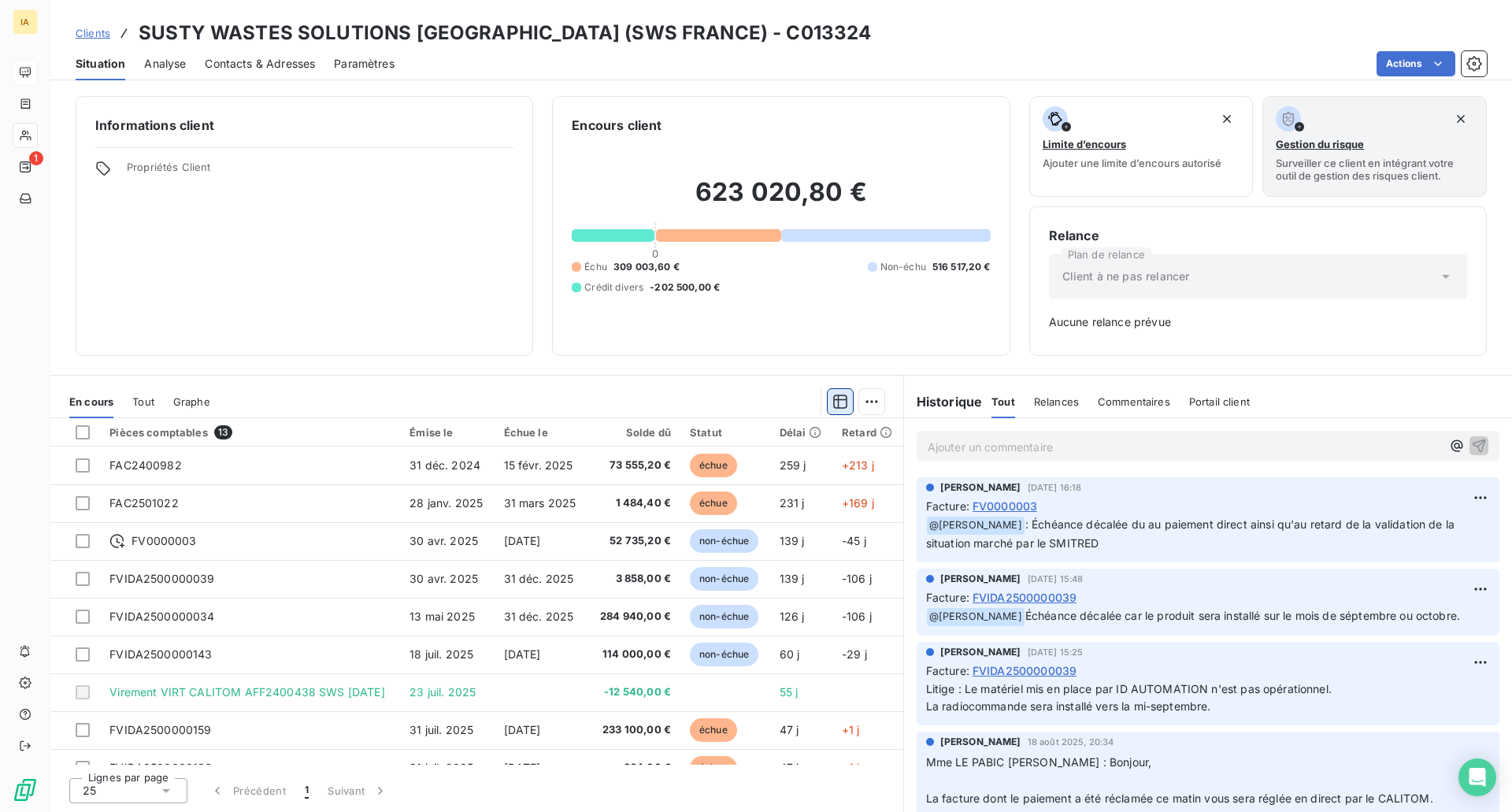
click at [835, 403] on icon "button" at bounding box center [840, 401] width 16 height 16
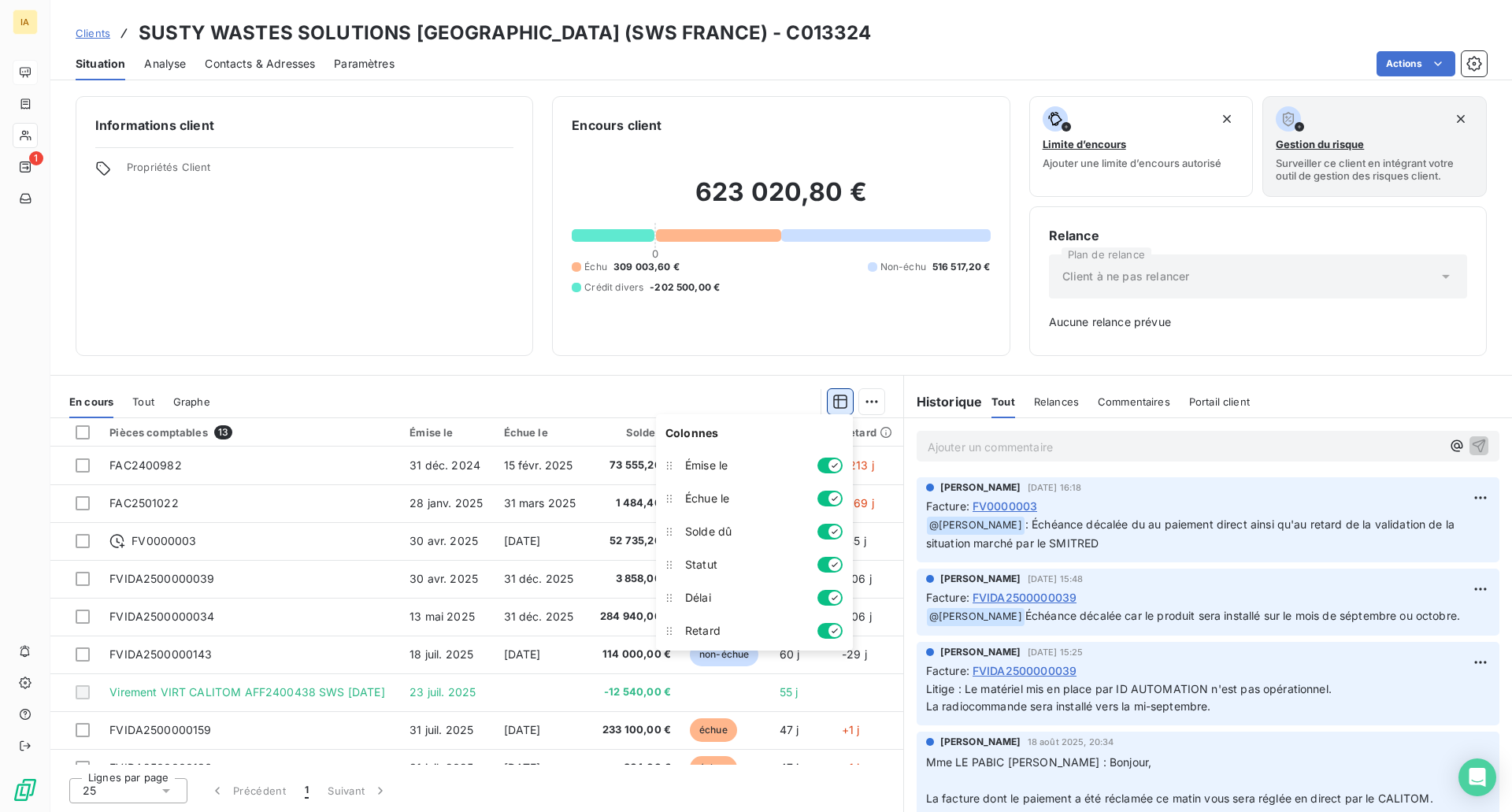
click at [835, 403] on icon "button" at bounding box center [840, 401] width 16 height 16
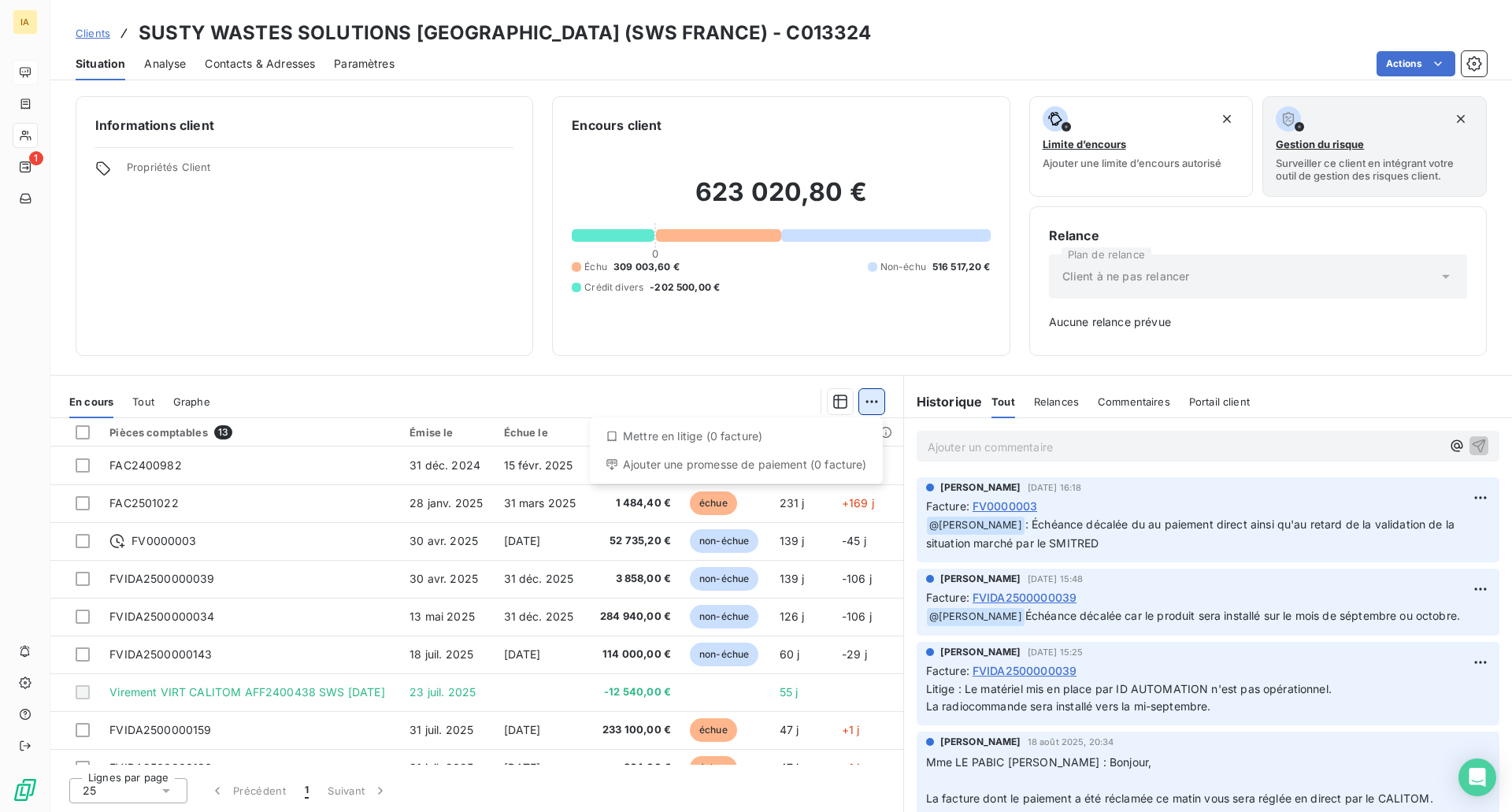
click at [868, 399] on html "IA 1 Clients SUSTY WASTES SOLUTIONS [GEOGRAPHIC_DATA] (SWS [GEOGRAPHIC_DATA]) -…" at bounding box center [756, 406] width 1512 height 812
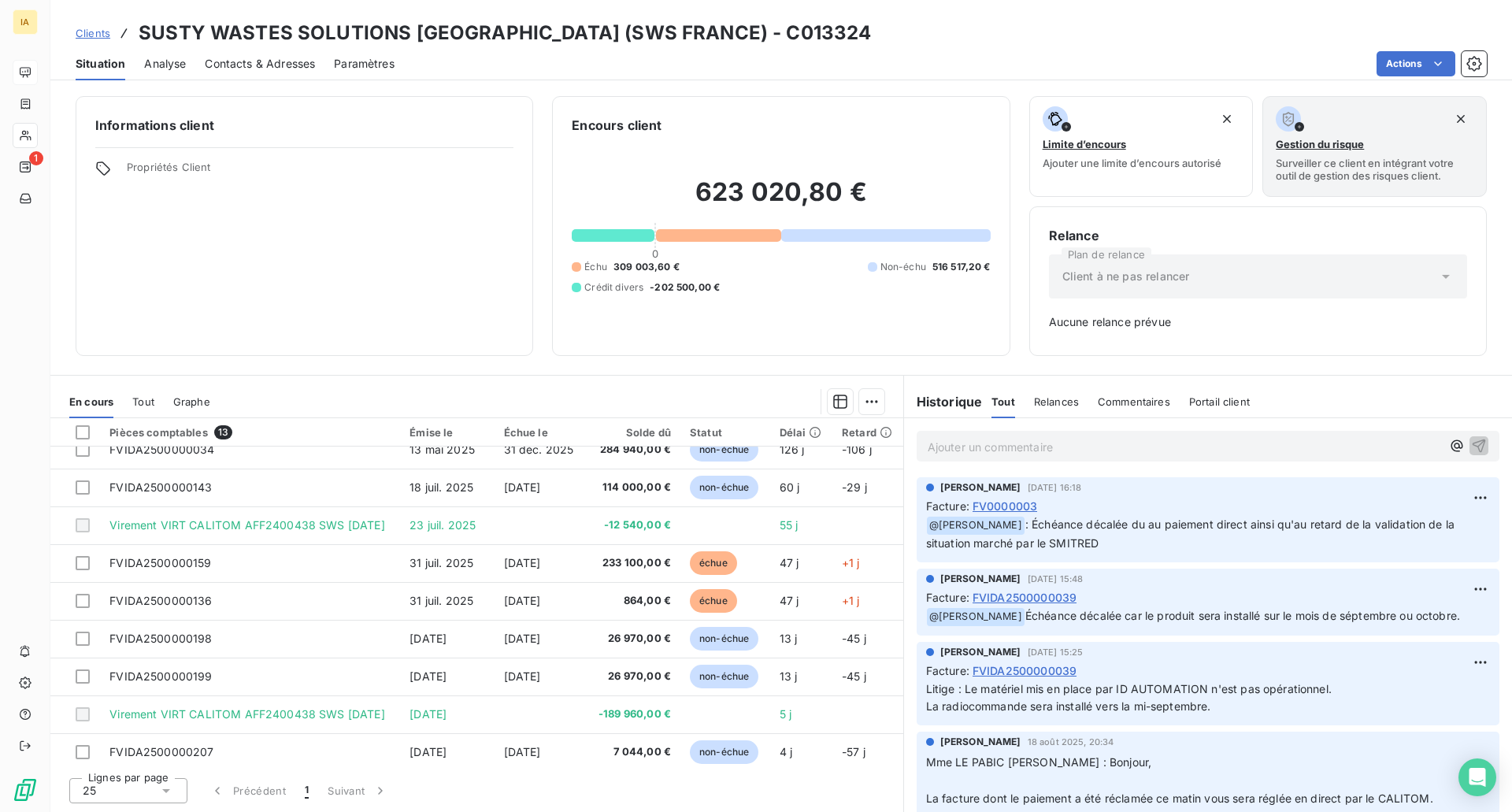
scroll to position [174, 0]
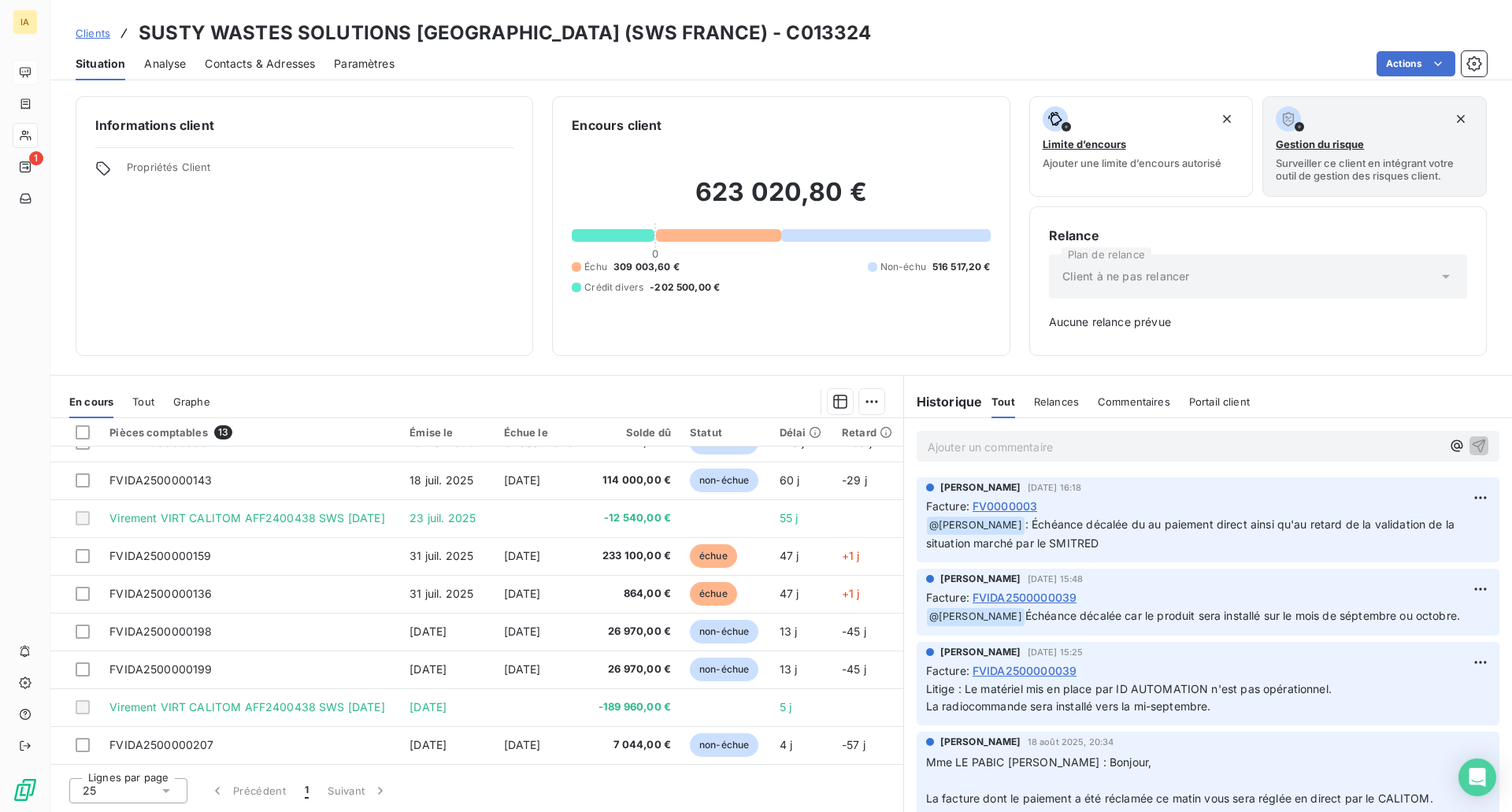
click at [692, 239] on div at bounding box center [719, 235] width 126 height 13
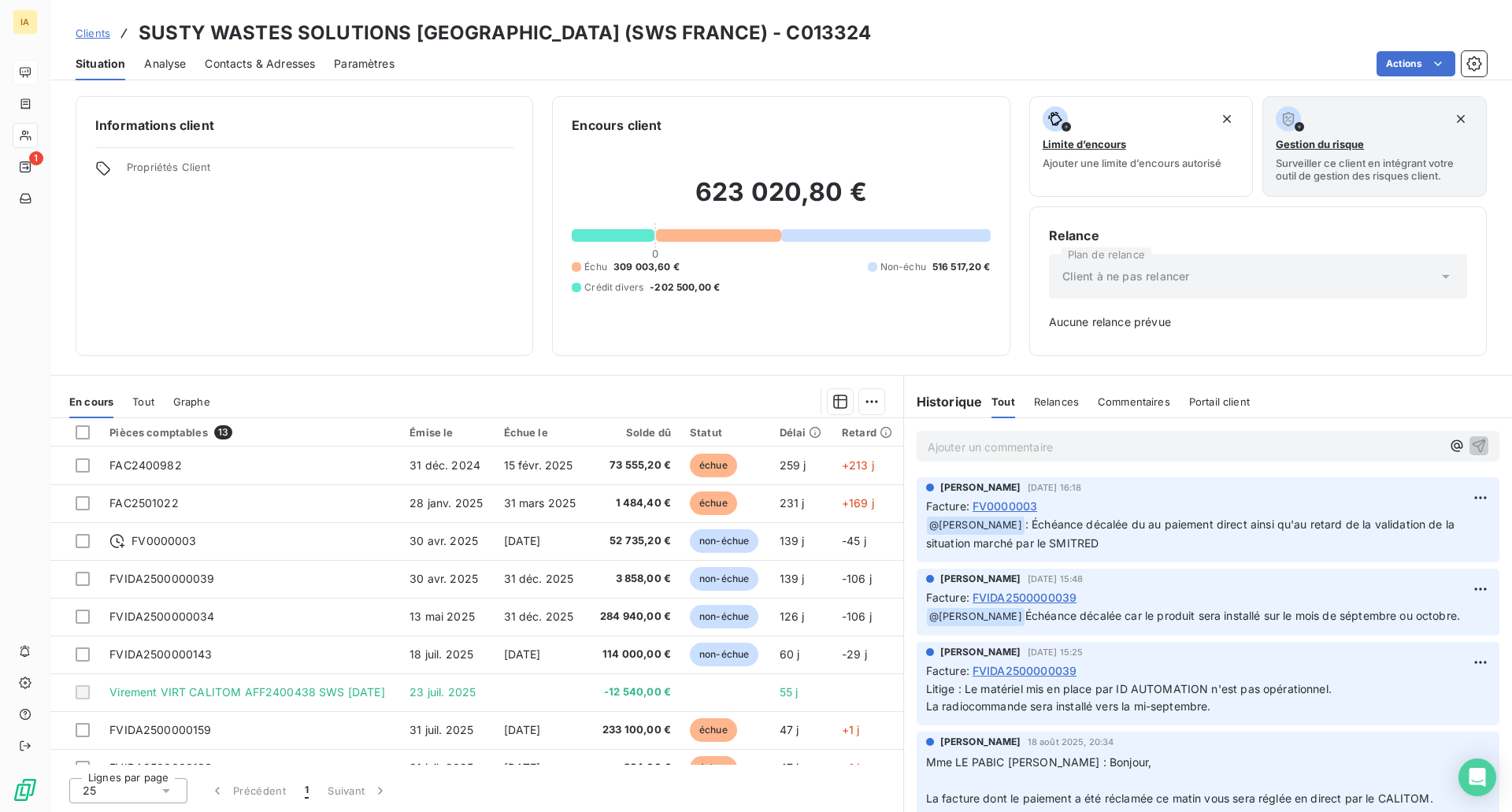
click at [1358, 274] on div "Client à ne pas relancer" at bounding box center [1258, 276] width 418 height 44
click at [168, 64] on span "Analyse" at bounding box center [165, 63] width 42 height 16
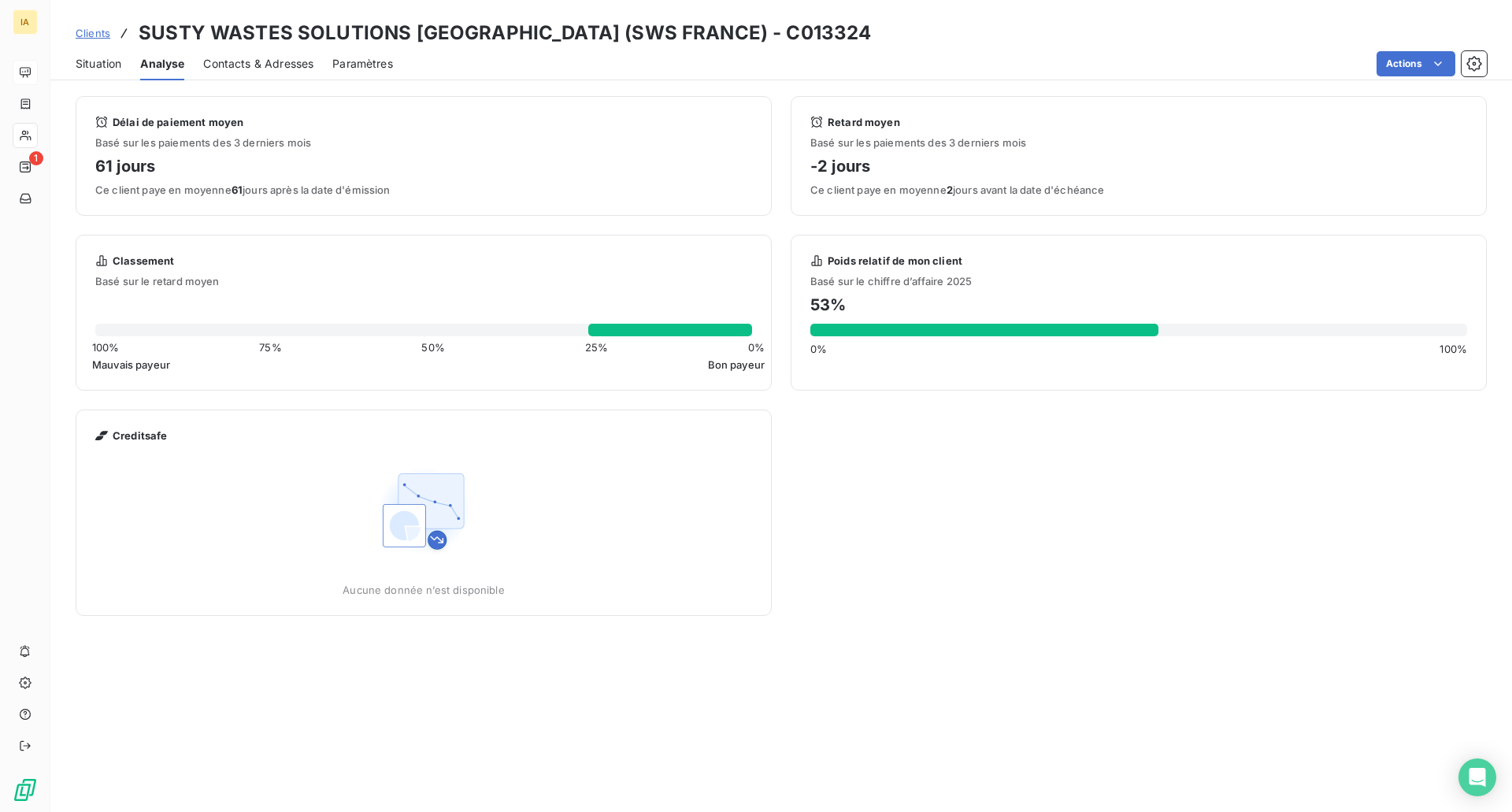
click at [86, 29] on span "Clients" at bounding box center [93, 33] width 35 height 13
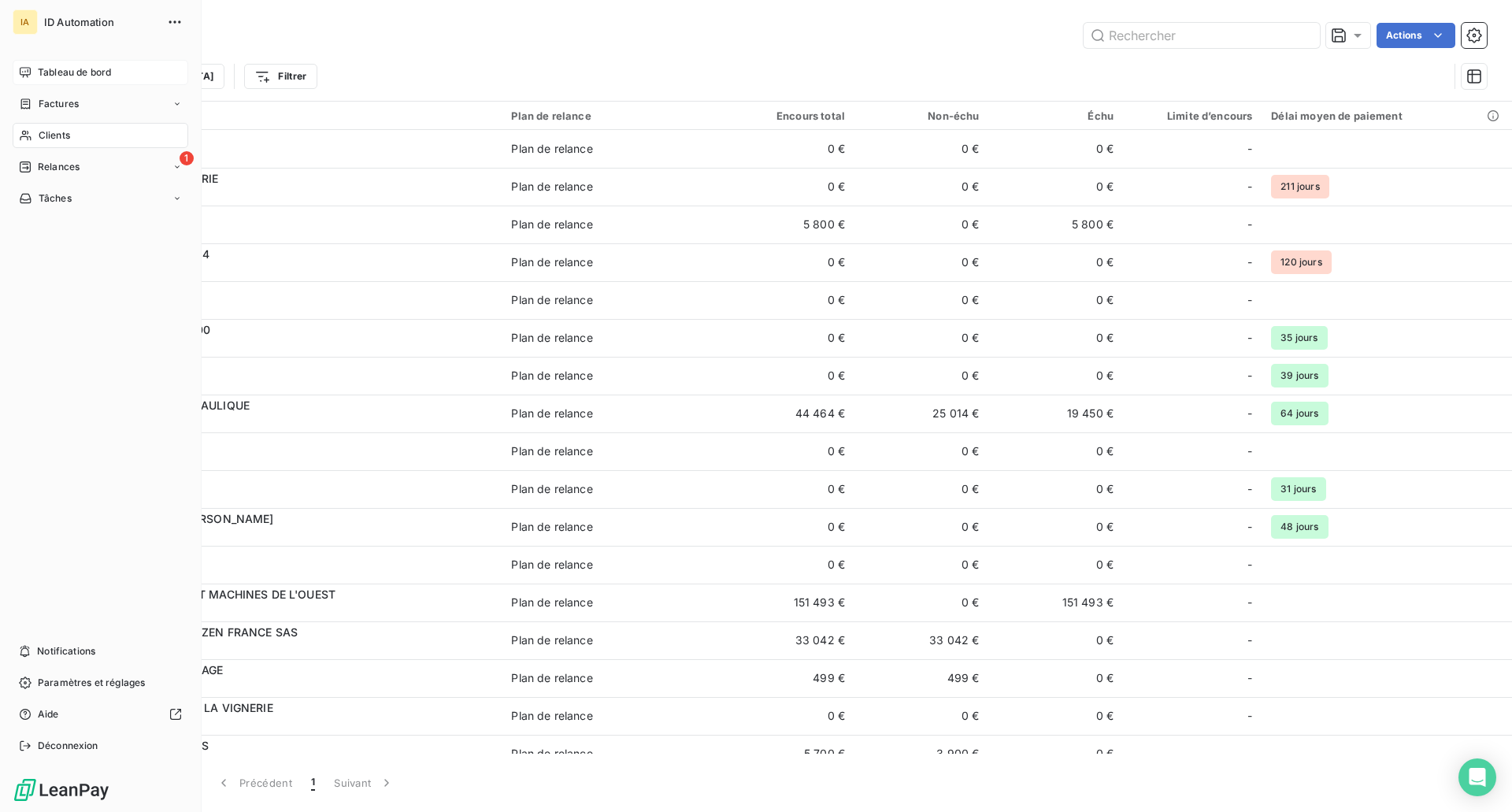
click at [63, 134] on span "Clients" at bounding box center [54, 135] width 31 height 14
click at [40, 127] on div "Clients" at bounding box center [100, 136] width 175 height 25
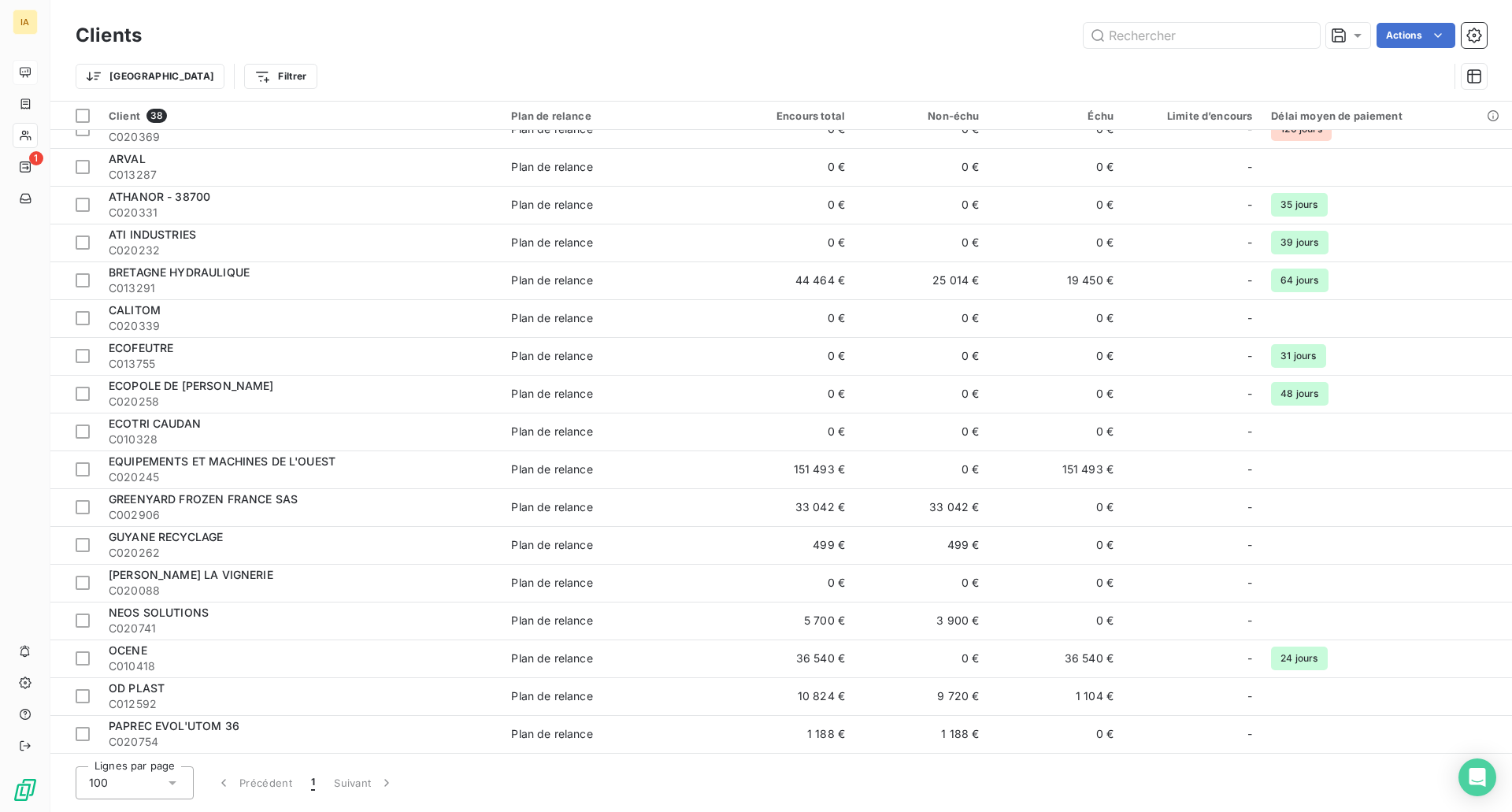
scroll to position [814, 0]
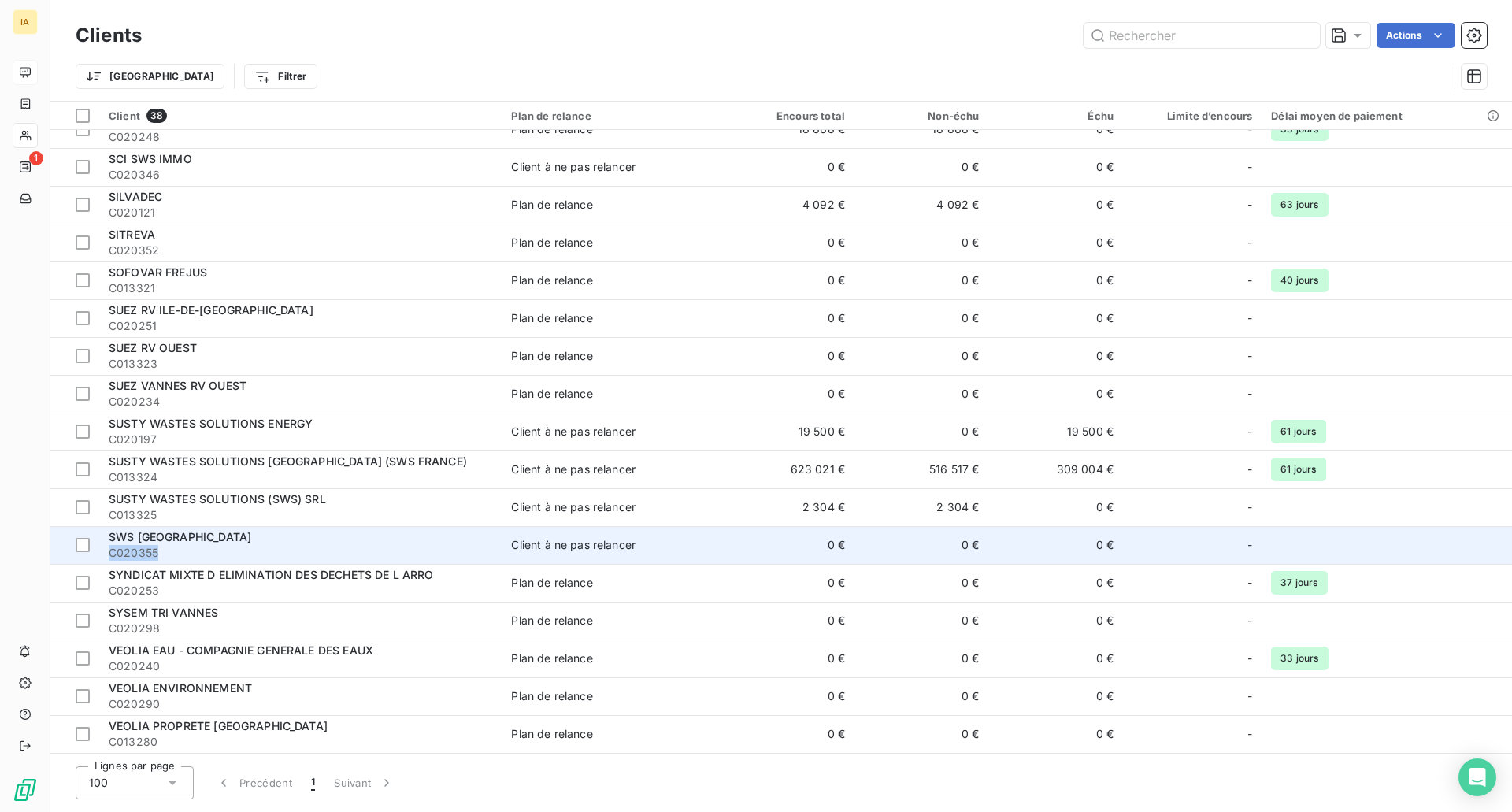
drag, startPoint x: 190, startPoint y: 558, endPoint x: 110, endPoint y: 553, distance: 80.2
click at [110, 553] on span "C020355" at bounding box center [300, 553] width 383 height 16
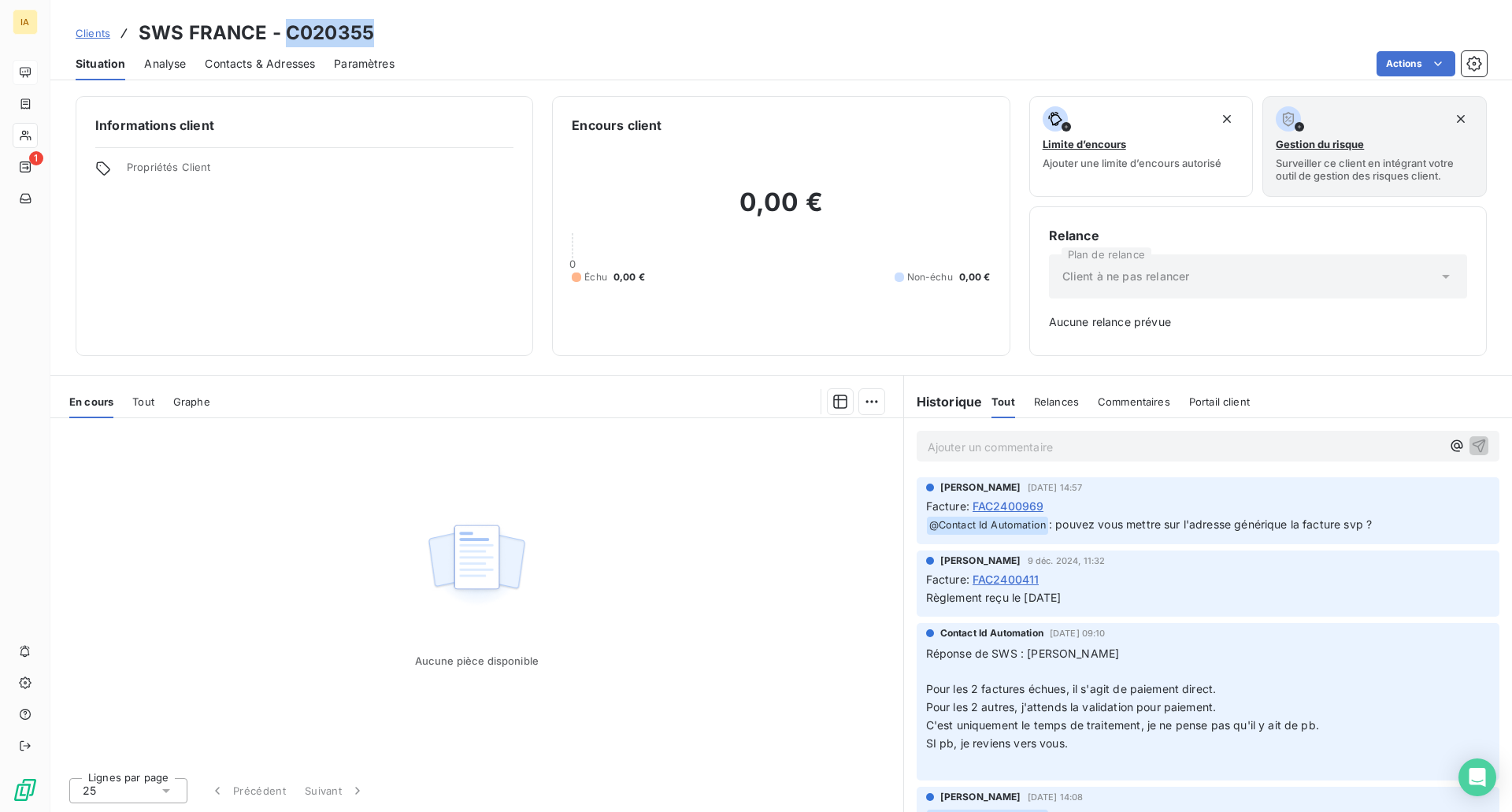
drag, startPoint x: 374, startPoint y: 33, endPoint x: 282, endPoint y: 38, distance: 92.1
click at [282, 38] on div "Clients SWS FRANCE - C020355" at bounding box center [781, 33] width 1461 height 29
copy h3 "C020355"
click at [89, 37] on span "Clients" at bounding box center [93, 33] width 35 height 13
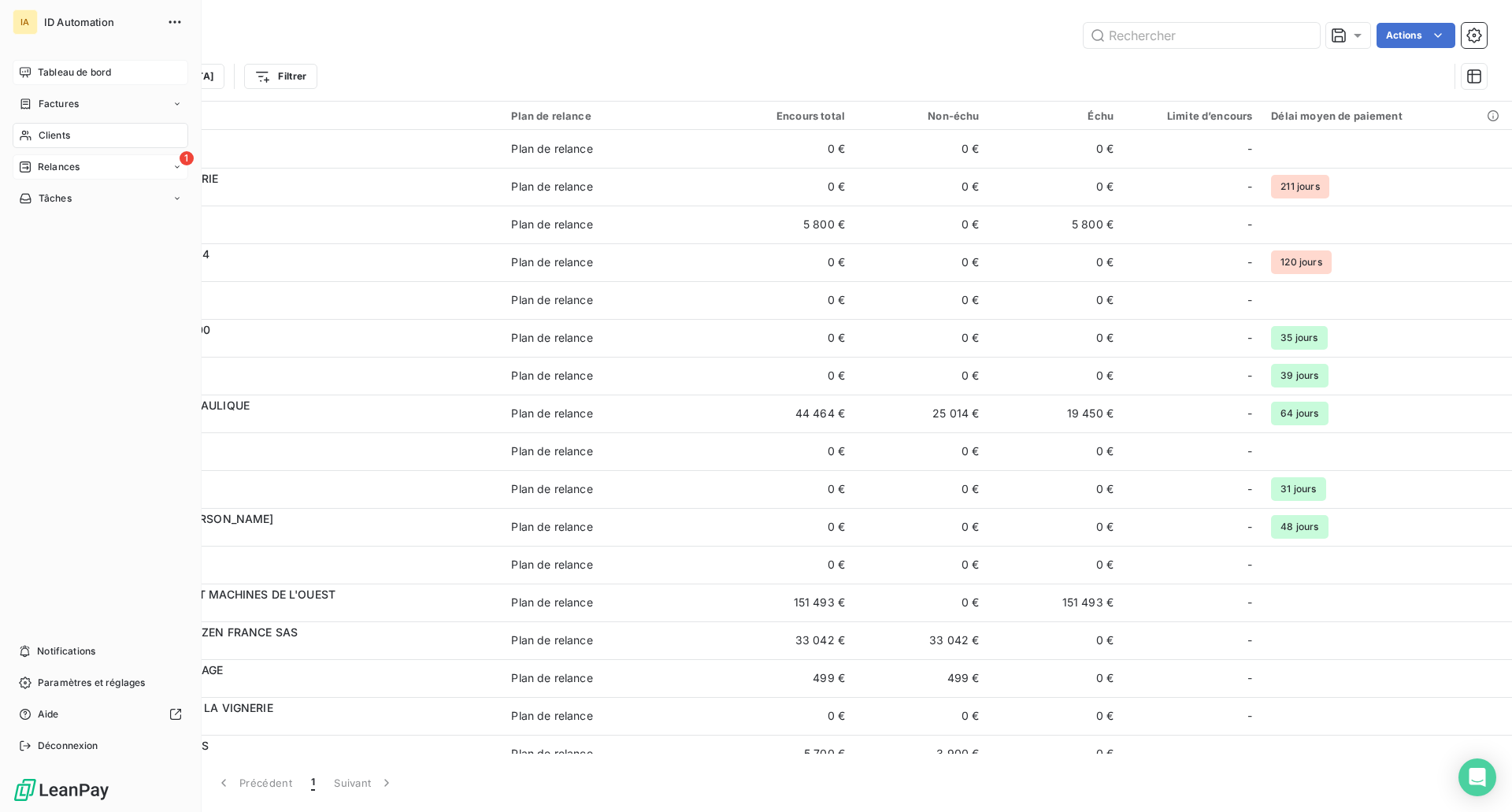
click at [32, 163] on div "Relances" at bounding box center [49, 167] width 61 height 14
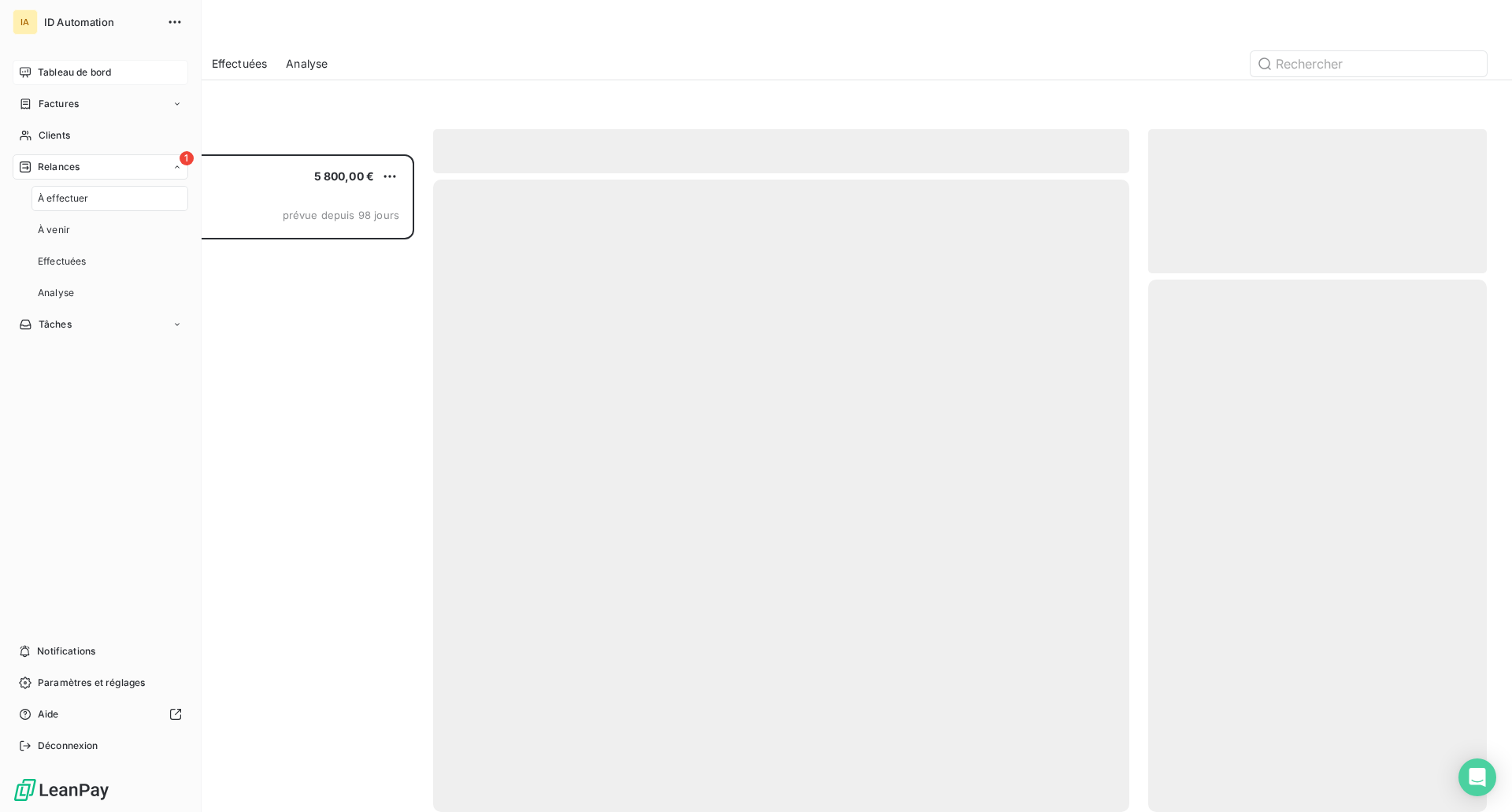
scroll to position [646, 327]
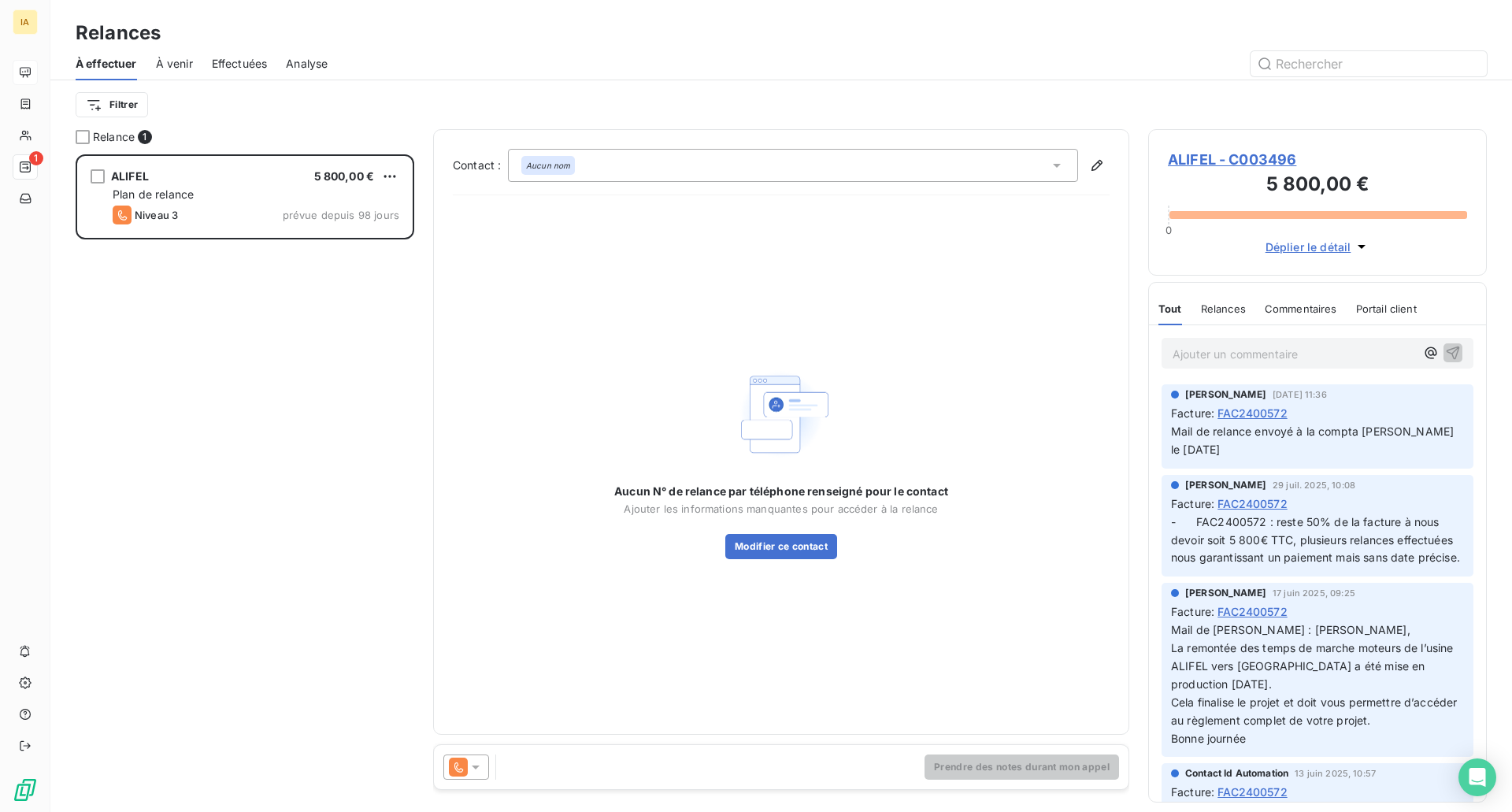
click at [135, 368] on div "ALIFEL 5 800,00 € Plan de relance Niveau 3 prévue depuis 98 jours" at bounding box center [245, 483] width 339 height 658
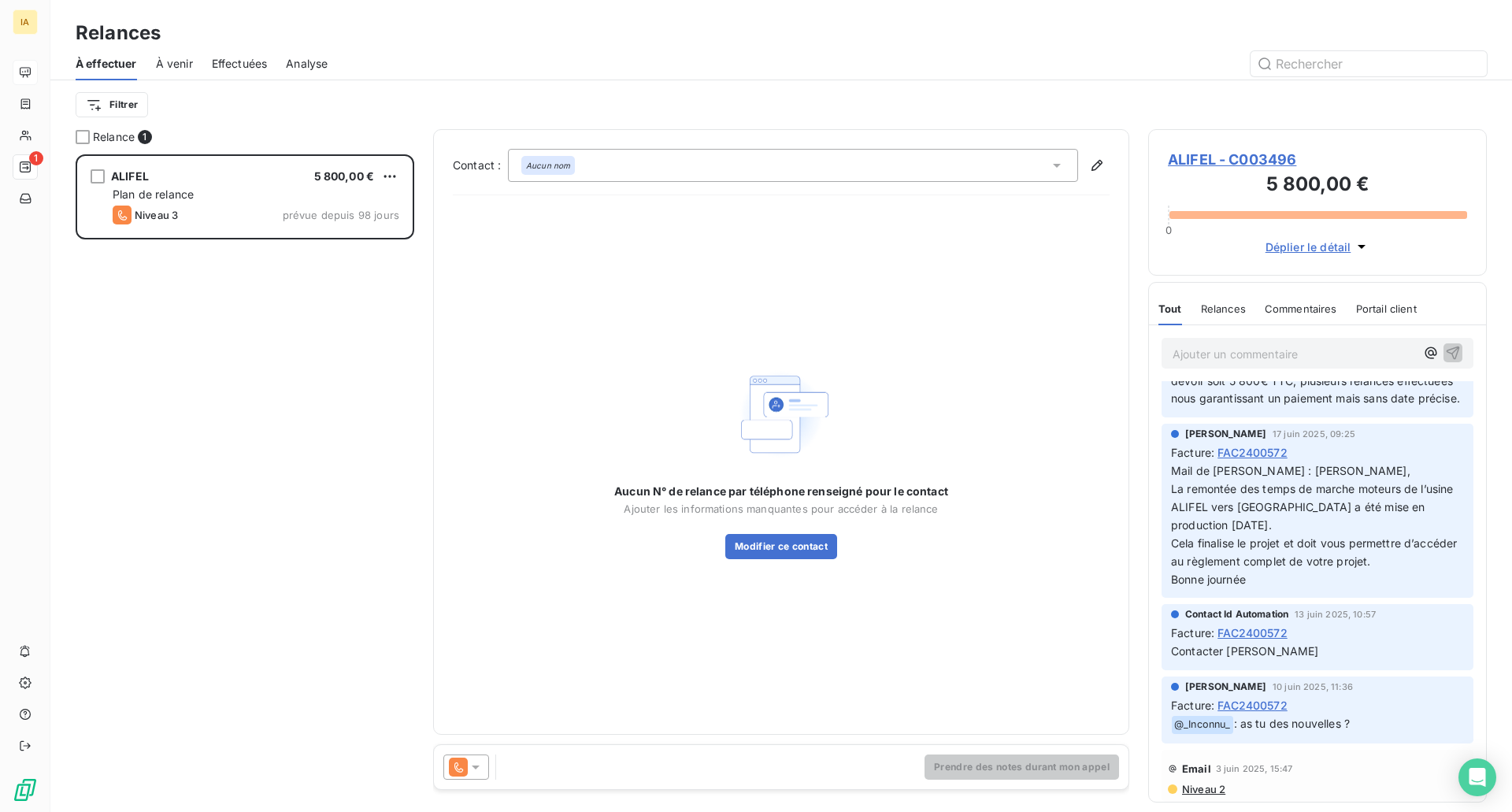
scroll to position [0, 0]
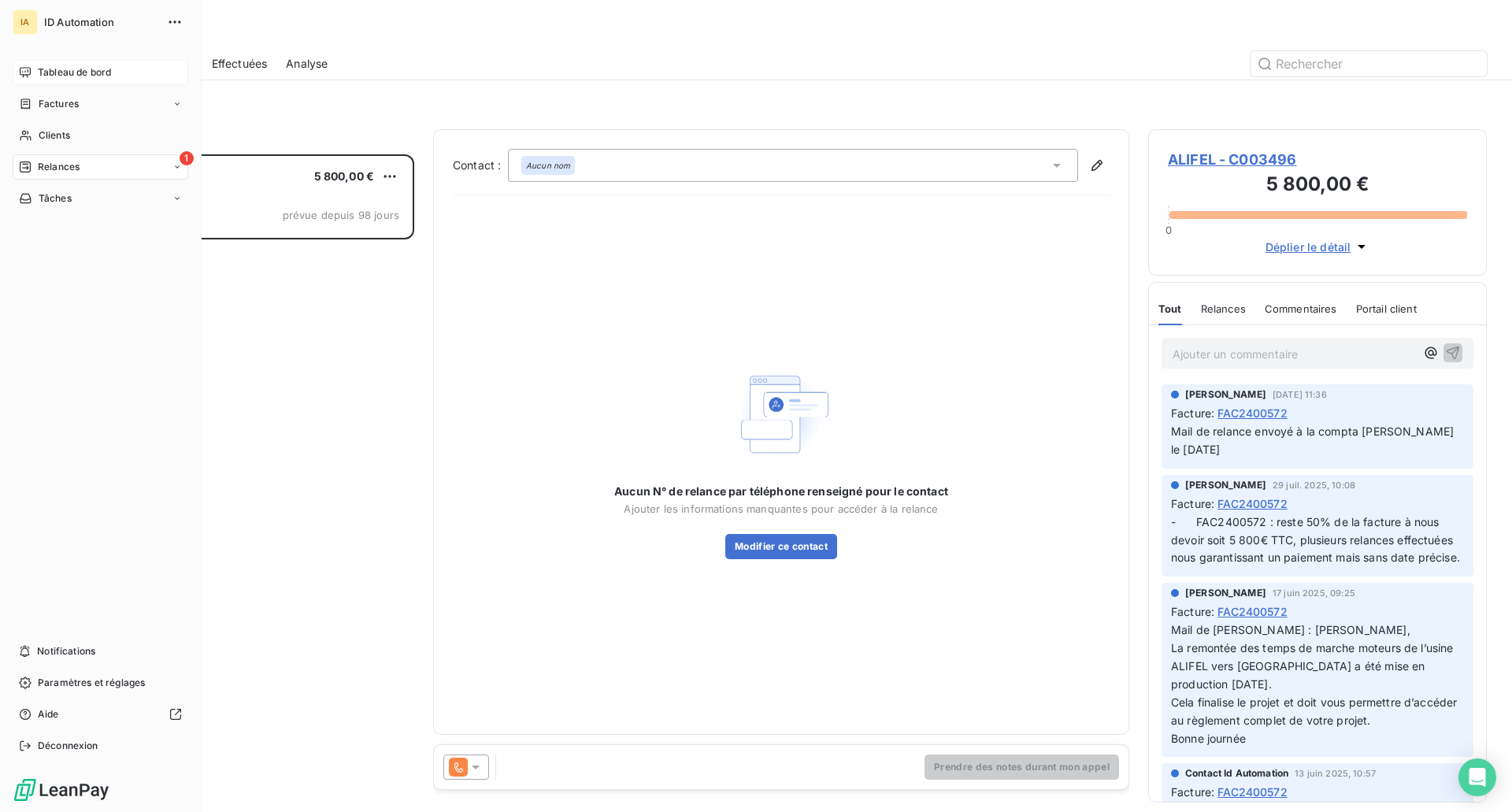
click at [67, 70] on span "Tableau de bord" at bounding box center [74, 72] width 73 height 14
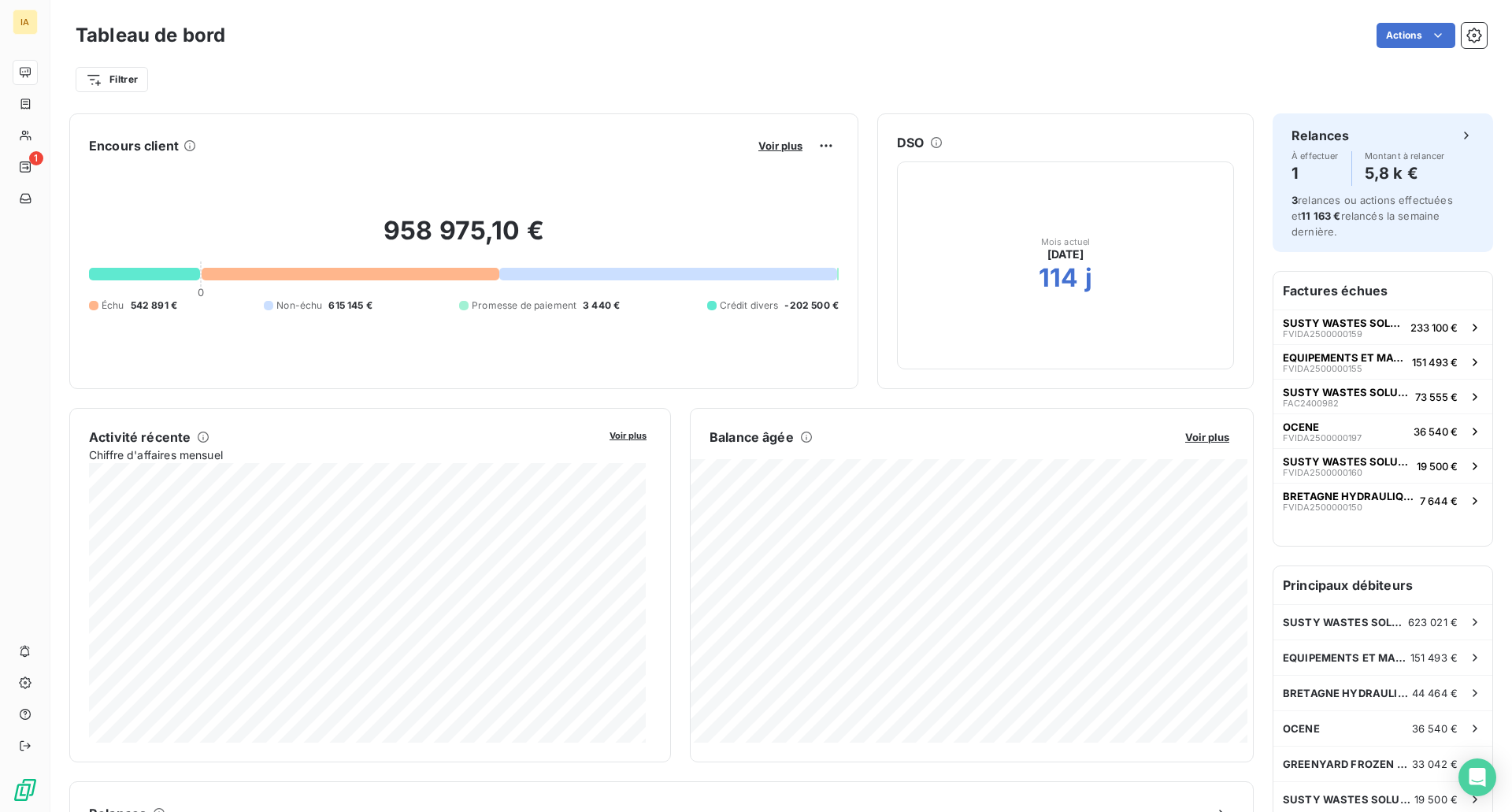
click at [1057, 278] on h2 "114" at bounding box center [1058, 277] width 40 height 31
click at [759, 143] on span "Voir plus" at bounding box center [780, 145] width 44 height 13
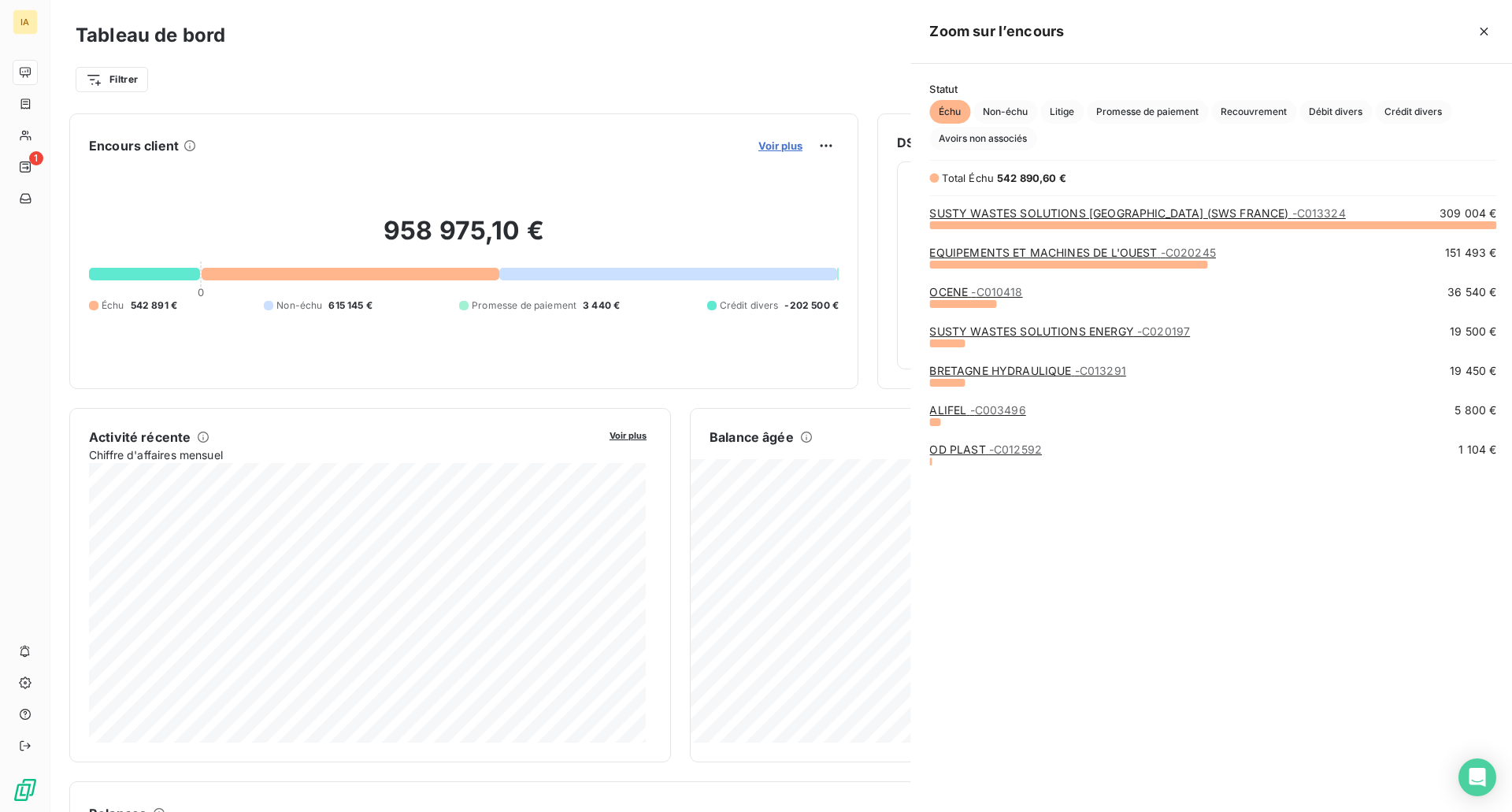
scroll to position [575, 593]
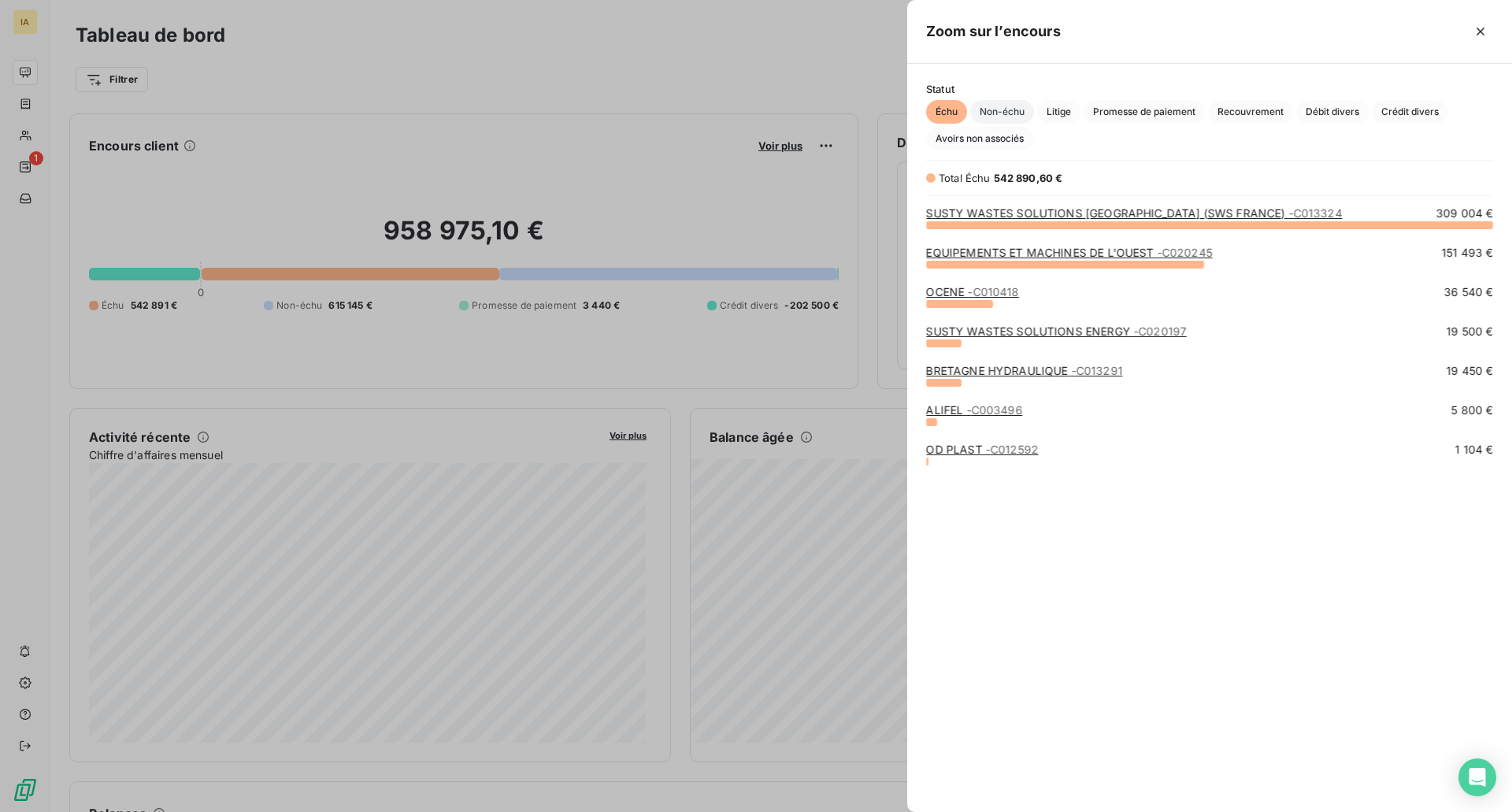
click at [986, 112] on span "Non-échu" at bounding box center [1002, 112] width 64 height 24
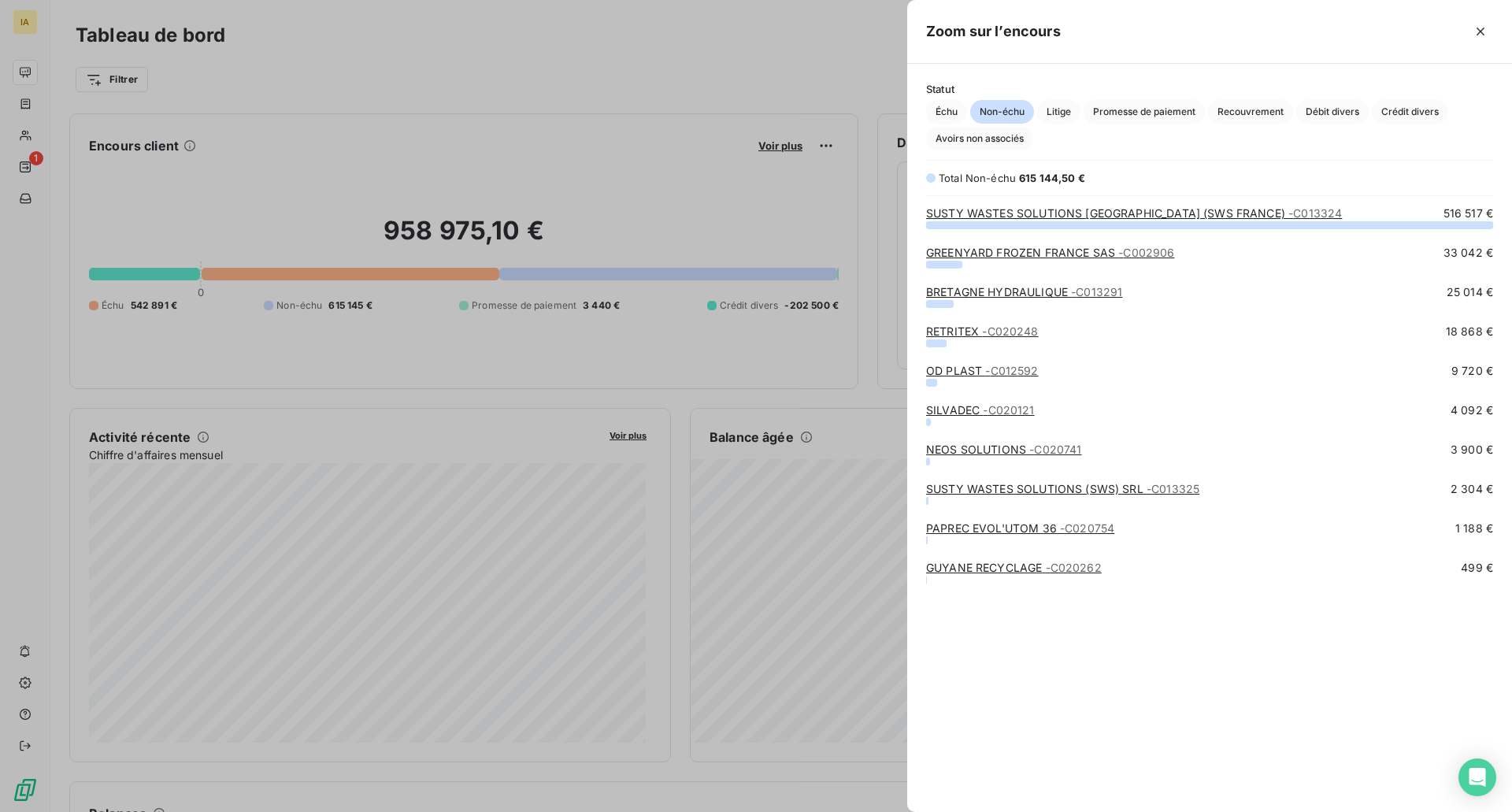
drag, startPoint x: 1062, startPoint y: 104, endPoint x: 1083, endPoint y: 111, distance: 22.1
click at [1062, 104] on span "Litige" at bounding box center [1058, 112] width 43 height 24
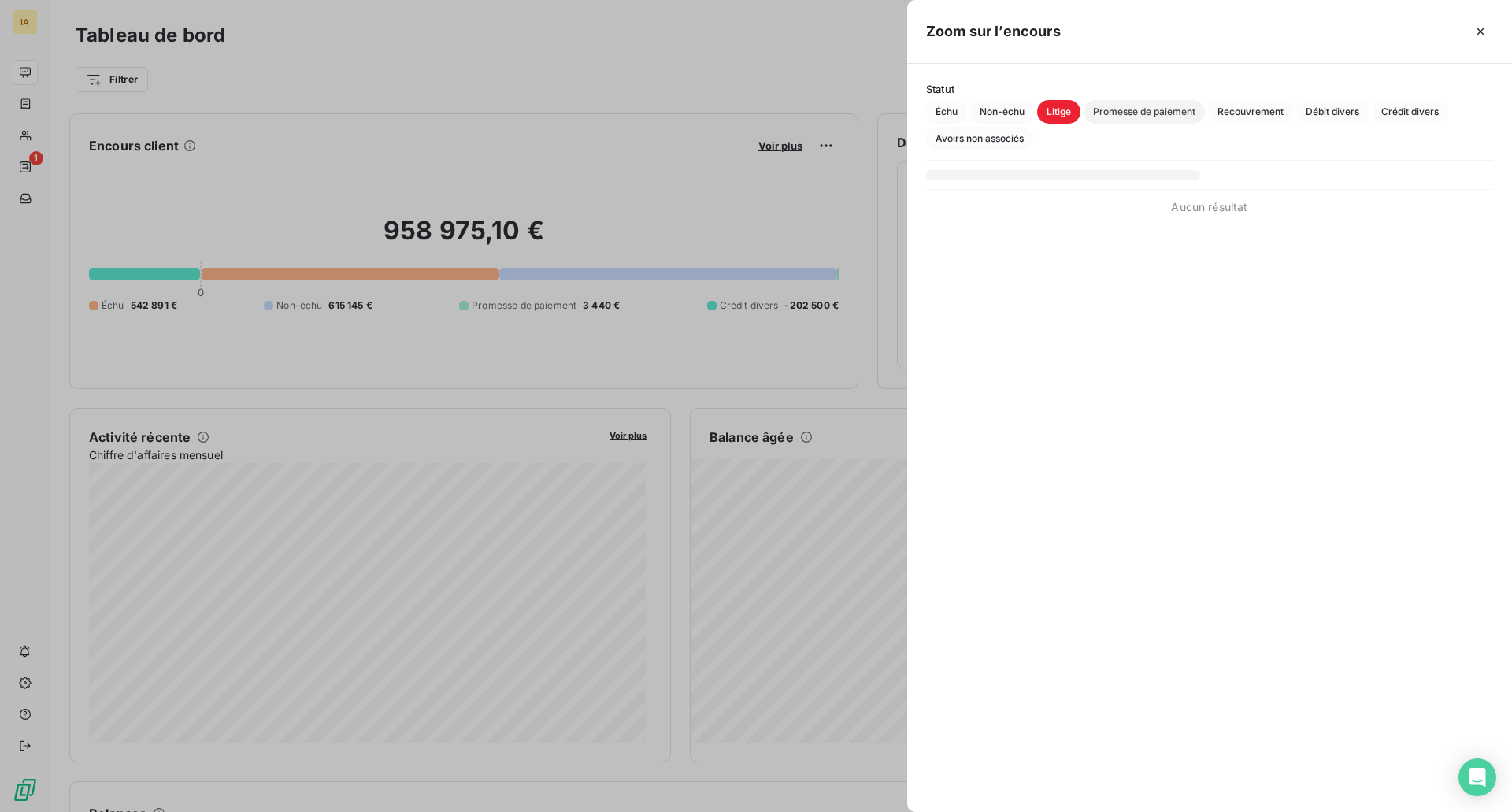
click at [1143, 111] on span "Promesse de paiement" at bounding box center [1144, 112] width 121 height 24
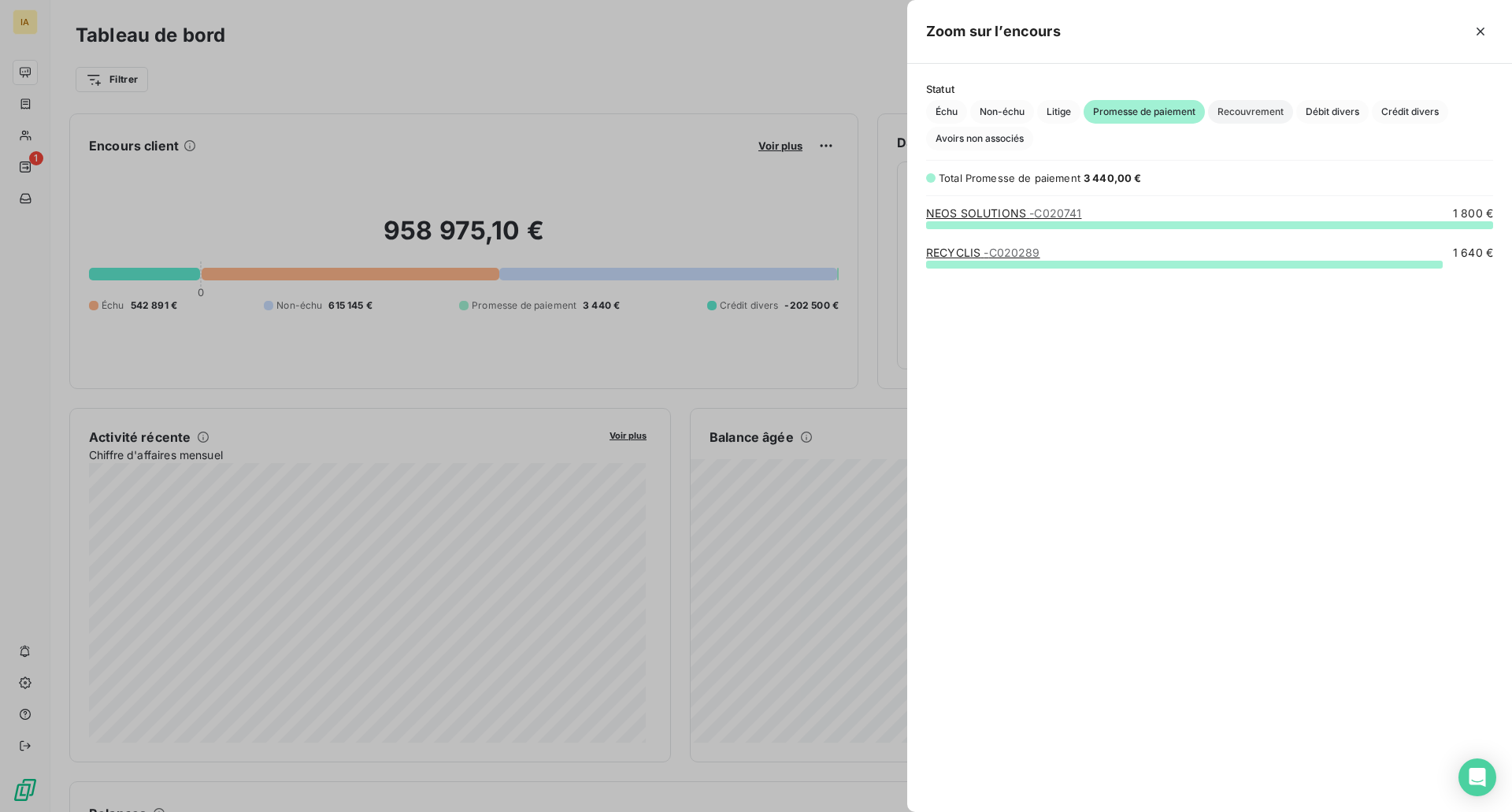
click at [1243, 118] on span "Recouvrement" at bounding box center [1250, 112] width 85 height 24
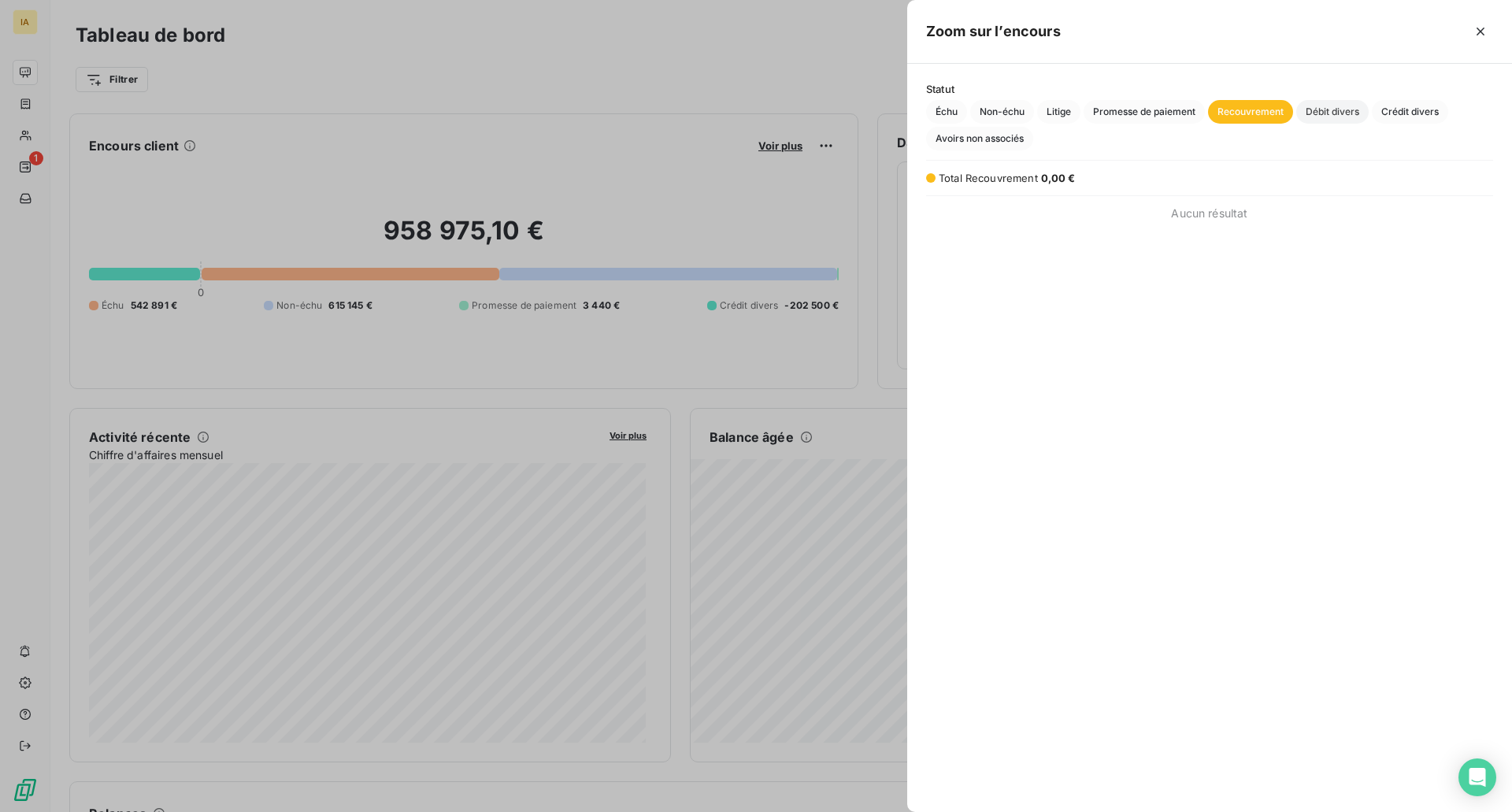
click at [1350, 116] on span "Débit divers" at bounding box center [1333, 112] width 72 height 24
click at [1419, 116] on span "Crédit divers" at bounding box center [1409, 112] width 77 height 24
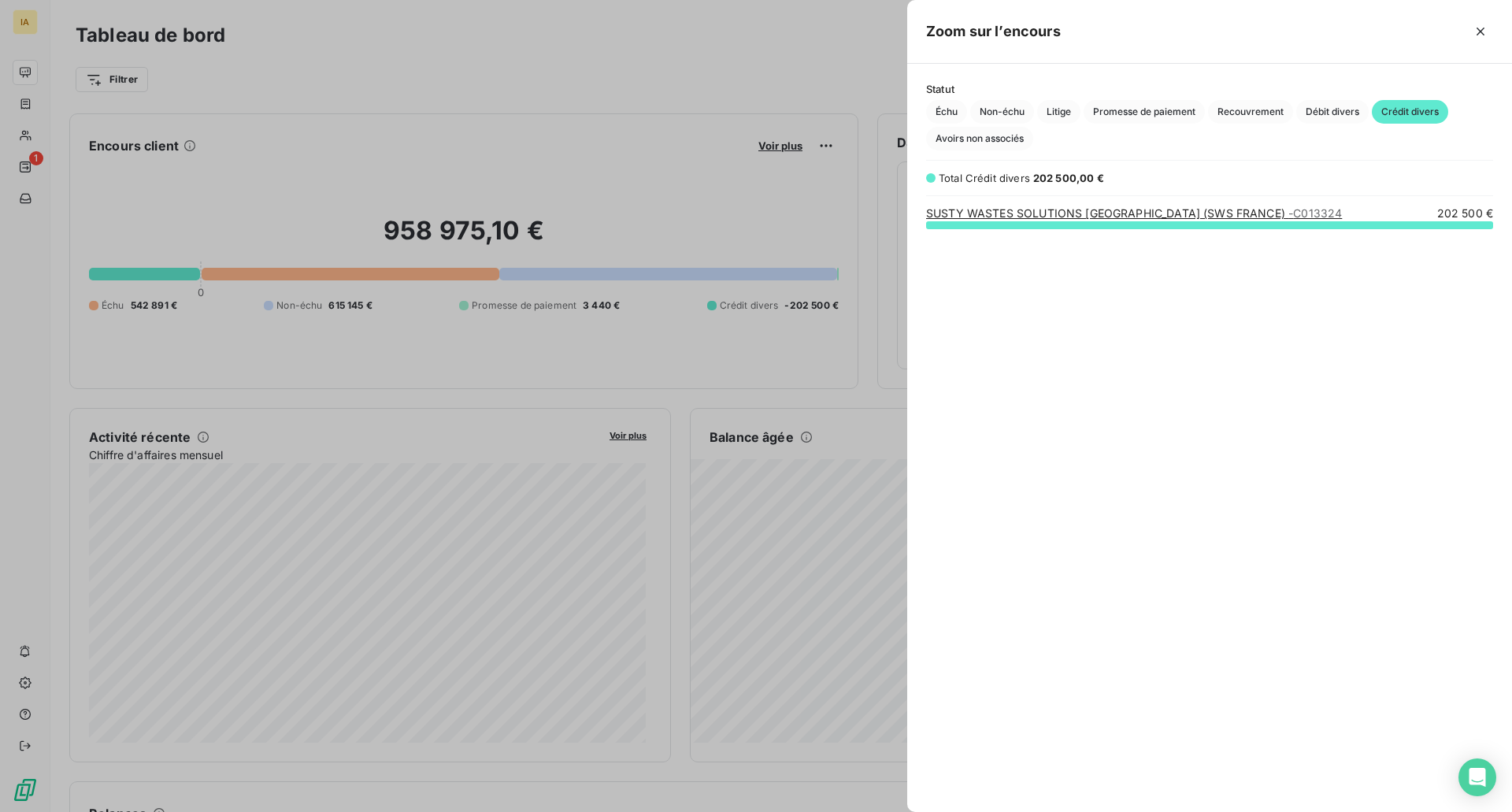
click at [1141, 211] on link "SUSTY WASTES SOLUTIONS [GEOGRAPHIC_DATA] (SWS FRANCE) - C013324" at bounding box center [1134, 213] width 416 height 13
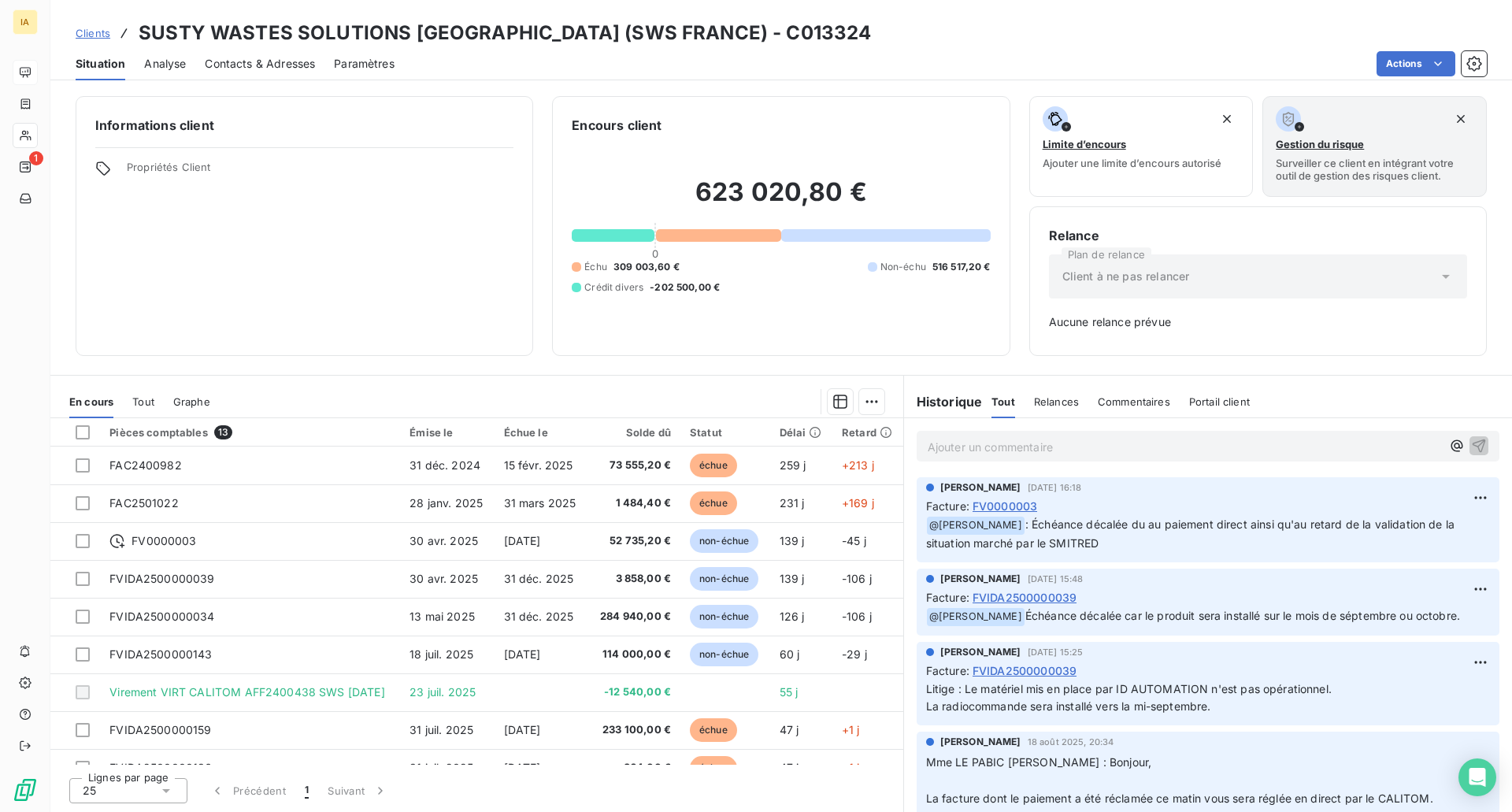
click at [784, 307] on div "623 020,80 € 0 Échu 309 003,60 € Non-échu 516 517,20 € Crédit divers -202 500,0…" at bounding box center [781, 235] width 418 height 201
click at [92, 34] on span "Clients" at bounding box center [93, 33] width 35 height 13
